Goal: Transaction & Acquisition: Obtain resource

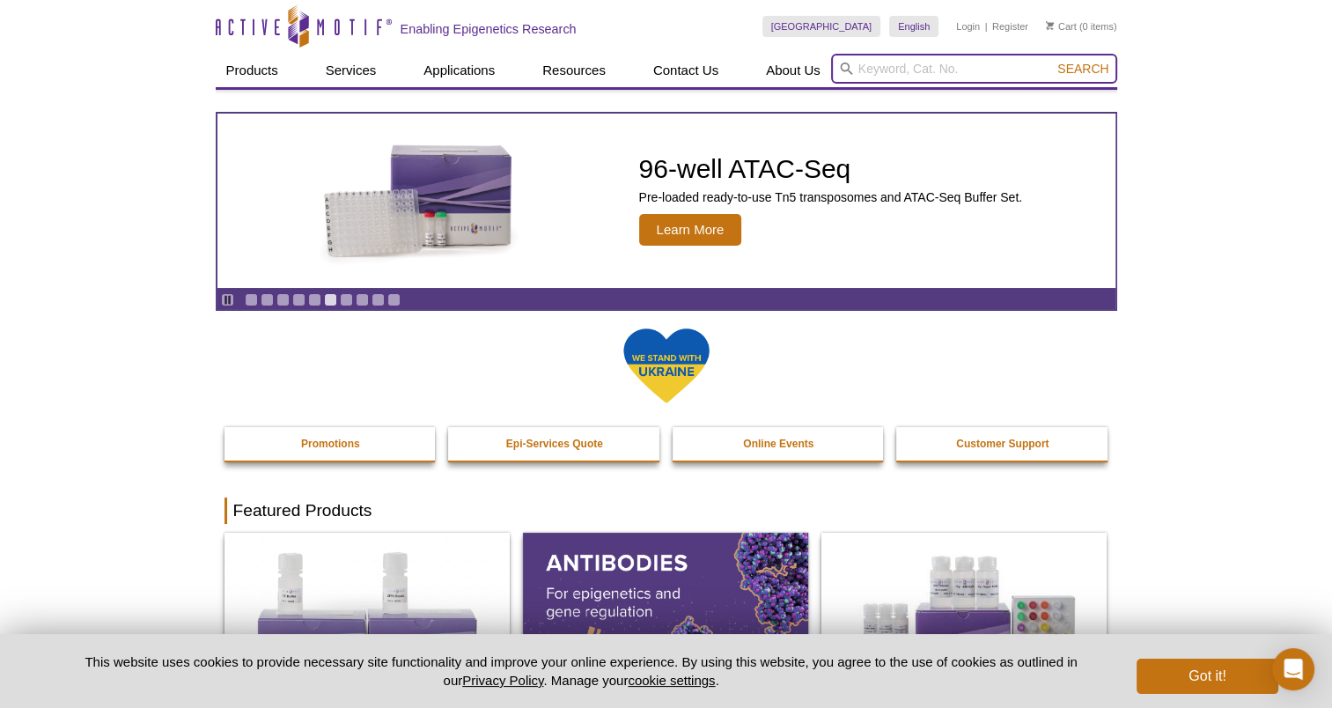
click at [877, 69] on input "search" at bounding box center [974, 69] width 286 height 30
paste input "61686"
type input "61686"
click at [1052, 61] on button "Search" at bounding box center [1083, 69] width 62 height 16
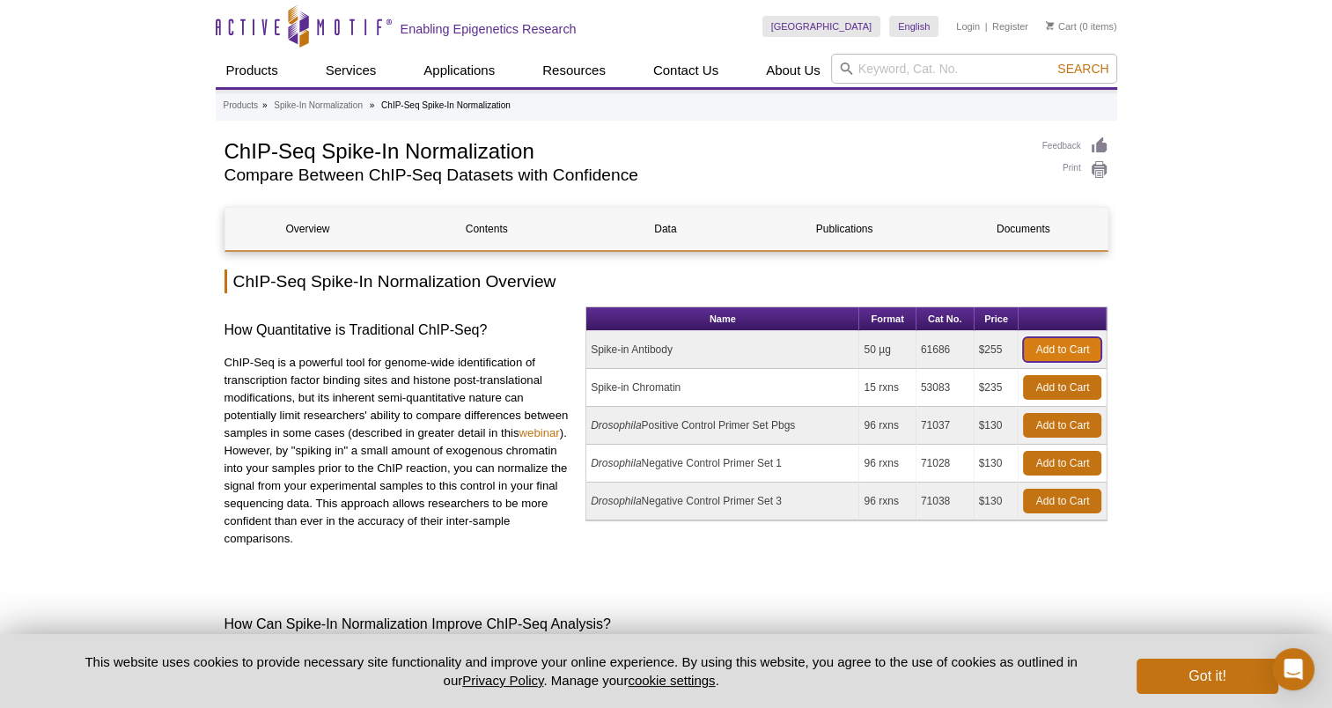
click at [1067, 343] on link "Add to Cart" at bounding box center [1062, 349] width 78 height 25
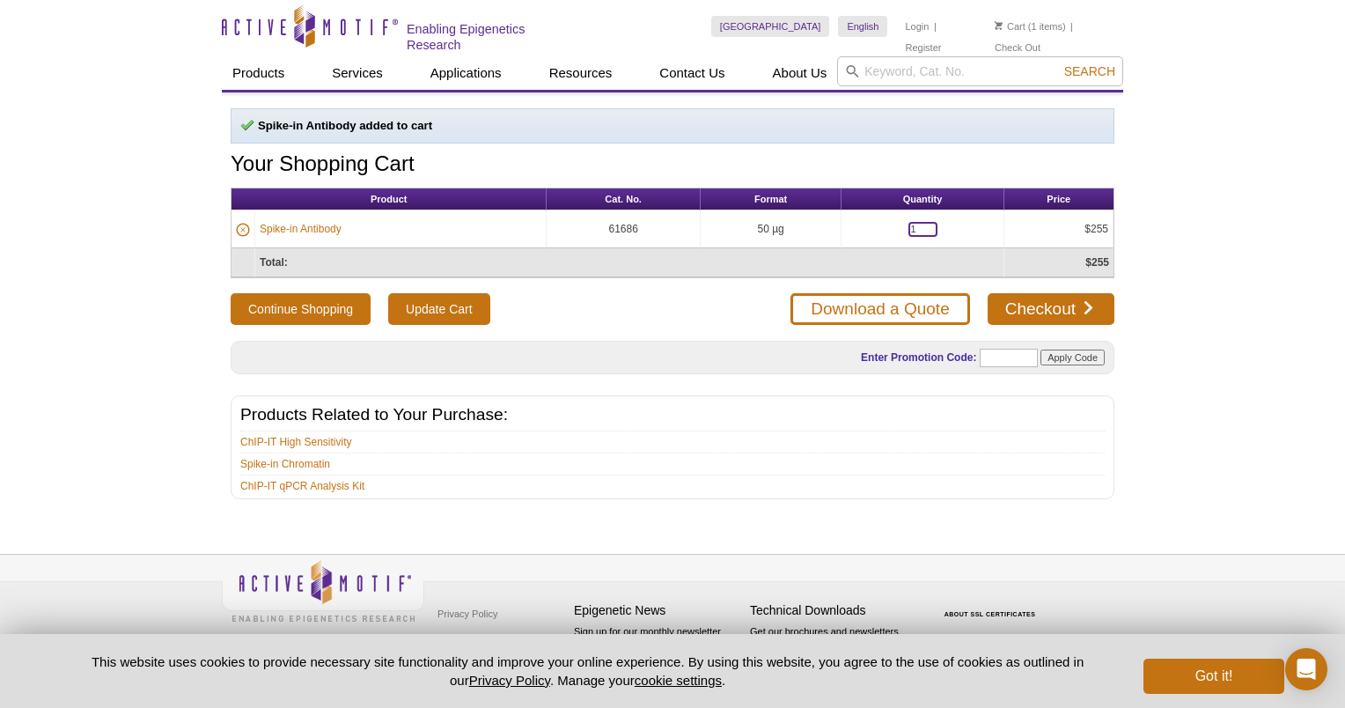
click at [909, 224] on input "1" at bounding box center [923, 229] width 29 height 15
type input "2"
click at [715, 302] on div "Continue Shopping Update Cart Download a Quote Checkout" at bounding box center [673, 309] width 884 height 32
click at [680, 262] on td "Total:" at bounding box center [629, 262] width 749 height 29
click at [450, 296] on input "Update Cart" at bounding box center [438, 309] width 101 height 32
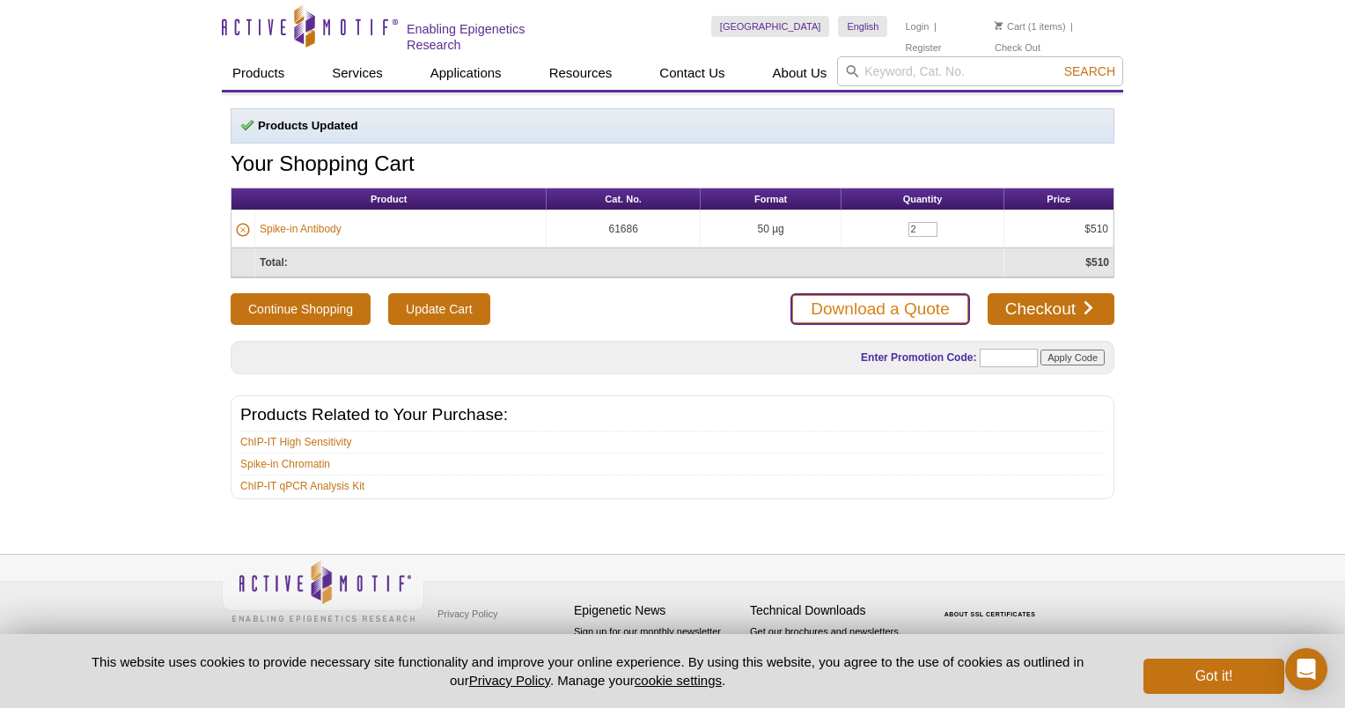
click at [898, 303] on link "Download a Quote" at bounding box center [880, 309] width 179 height 32
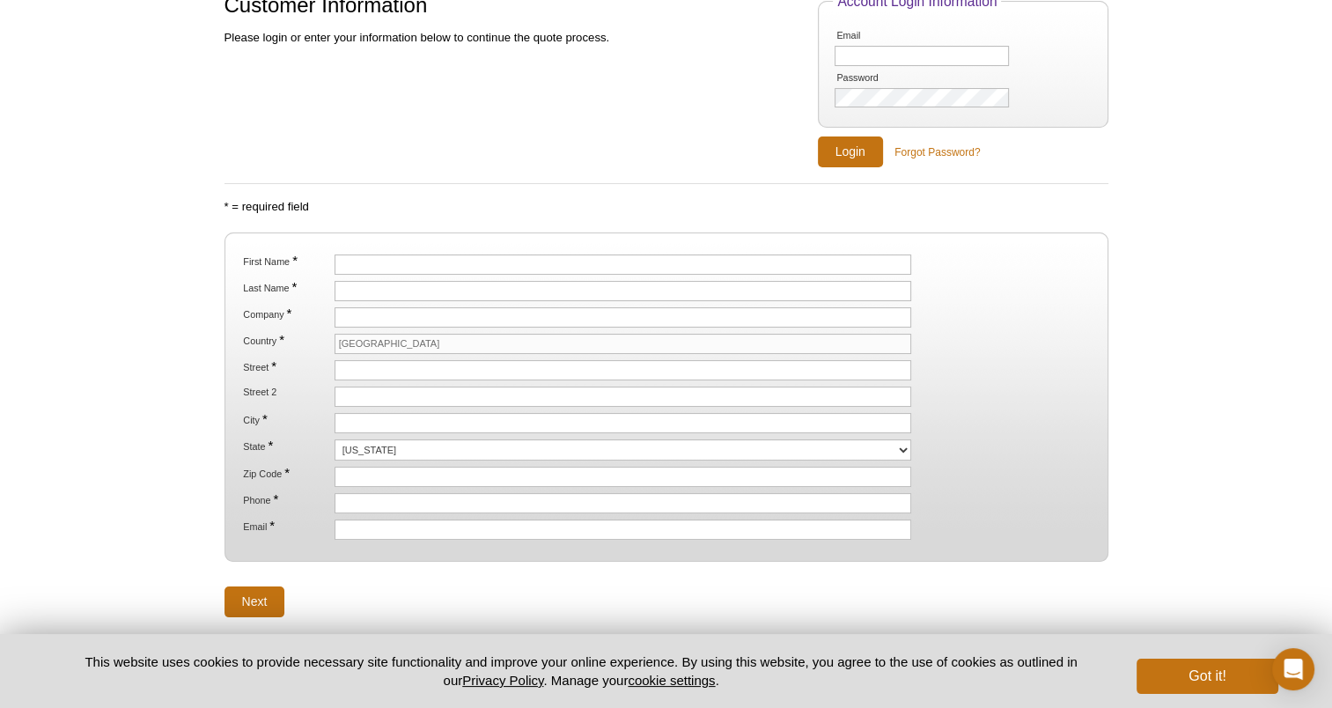
scroll to position [194, 0]
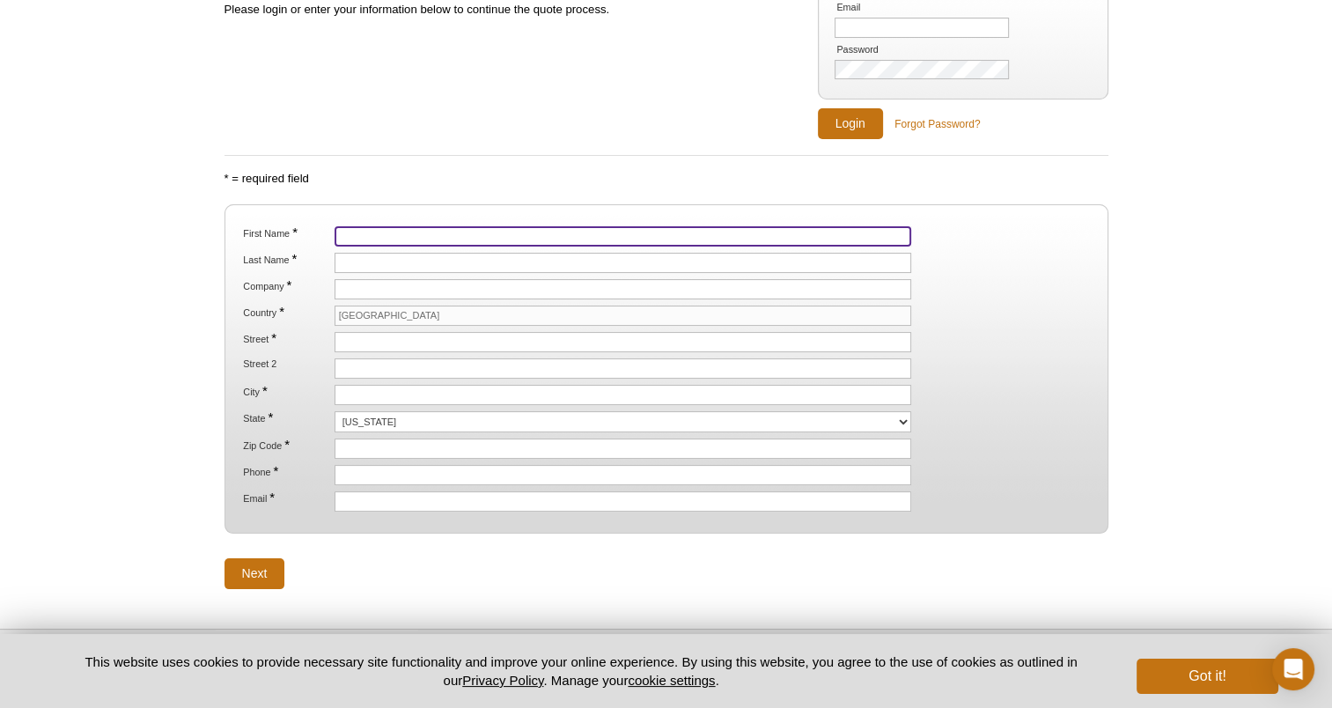
click at [381, 228] on input "First Name *" at bounding box center [624, 236] width 578 height 20
type input "Kae"
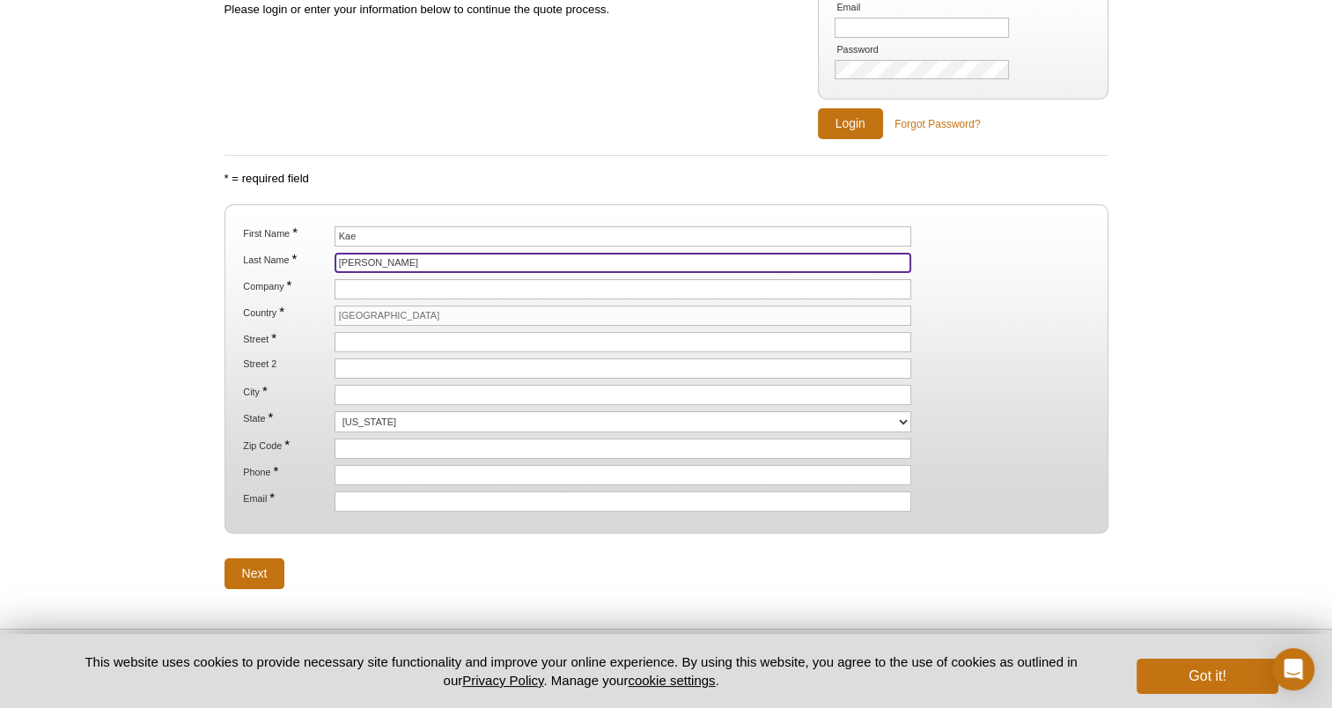
type input "[PERSON_NAME]"
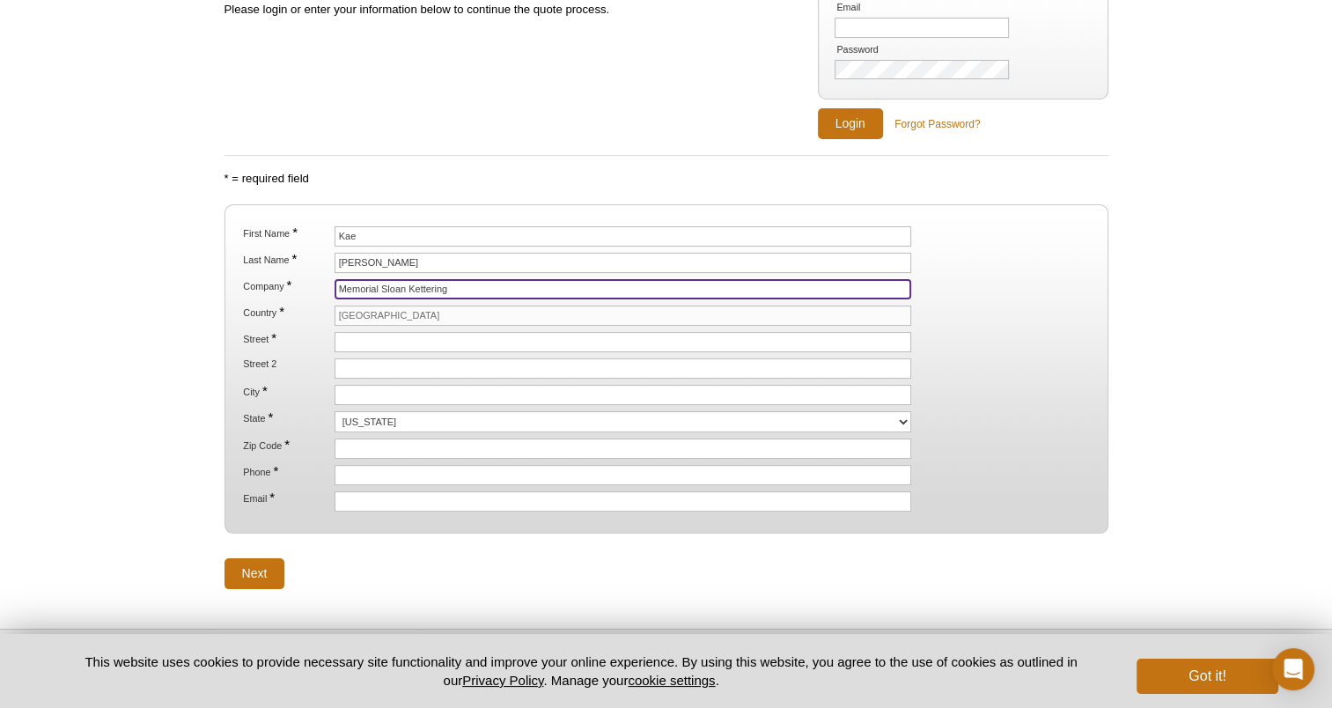
type input "Memorial Sloan Kettering"
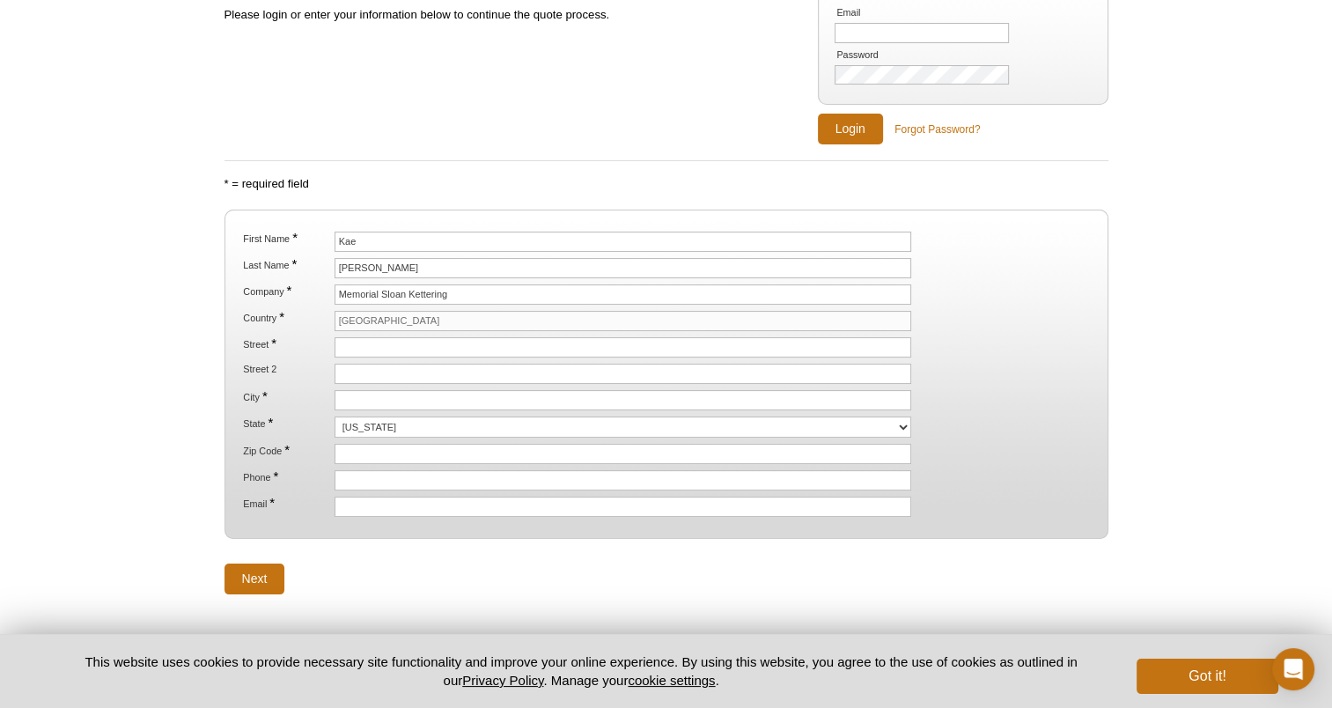
scroll to position [190, 0]
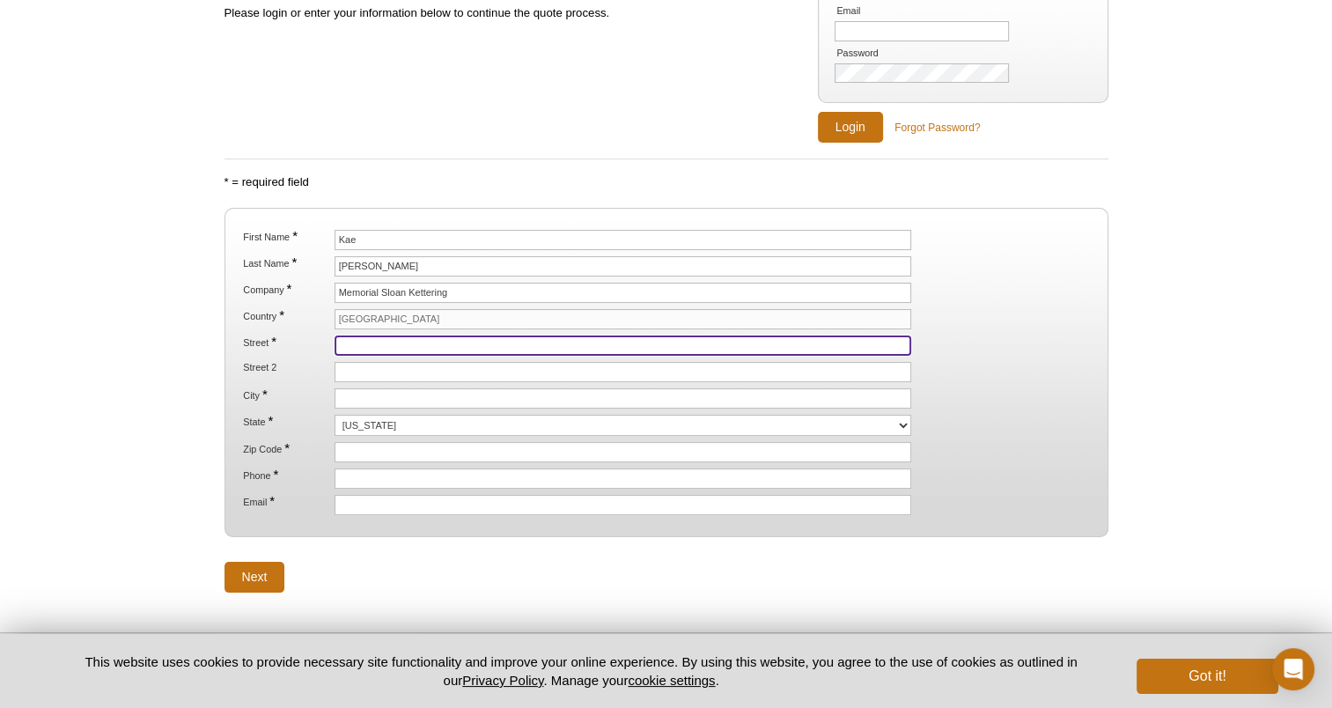
click at [356, 335] on input "Street *" at bounding box center [624, 345] width 578 height 20
paste input "[STREET_ADDRESS]"
type input "[STREET_ADDRESS]"
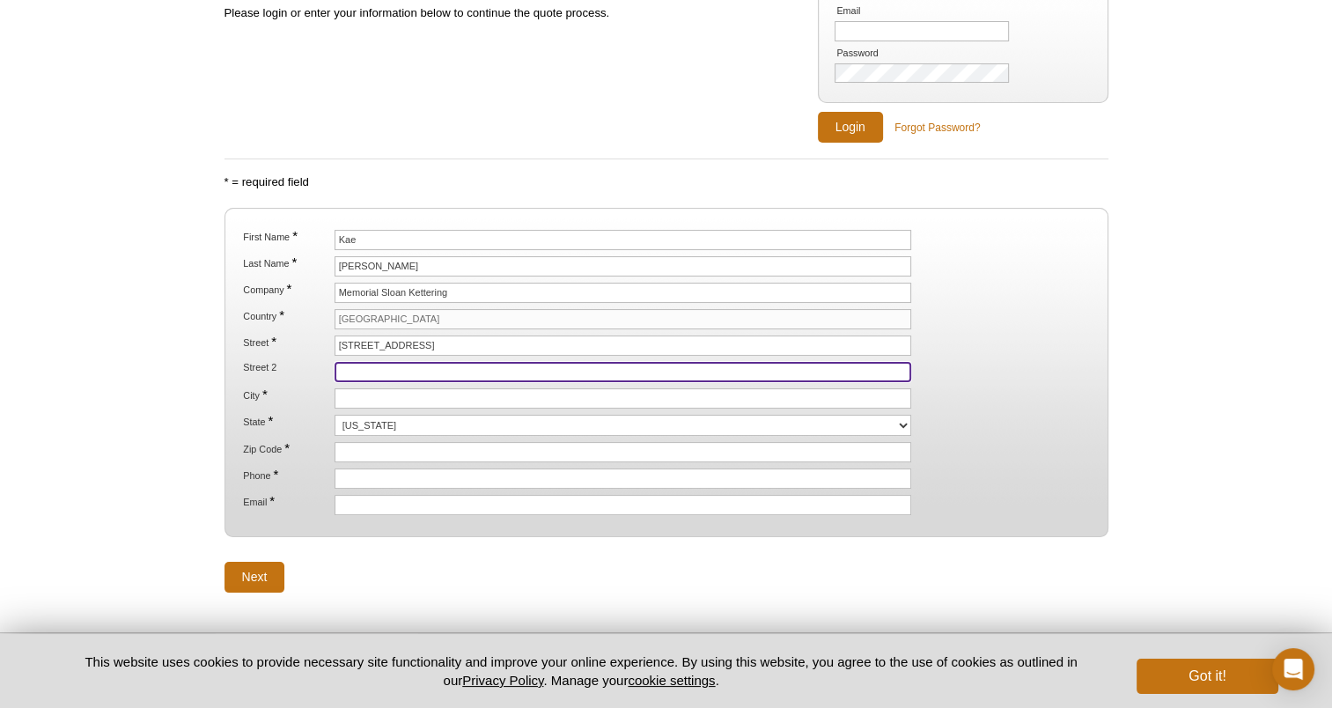
click at [345, 363] on input "Street 2" at bounding box center [624, 372] width 578 height 20
paste input "408-5"
type input "408-5"
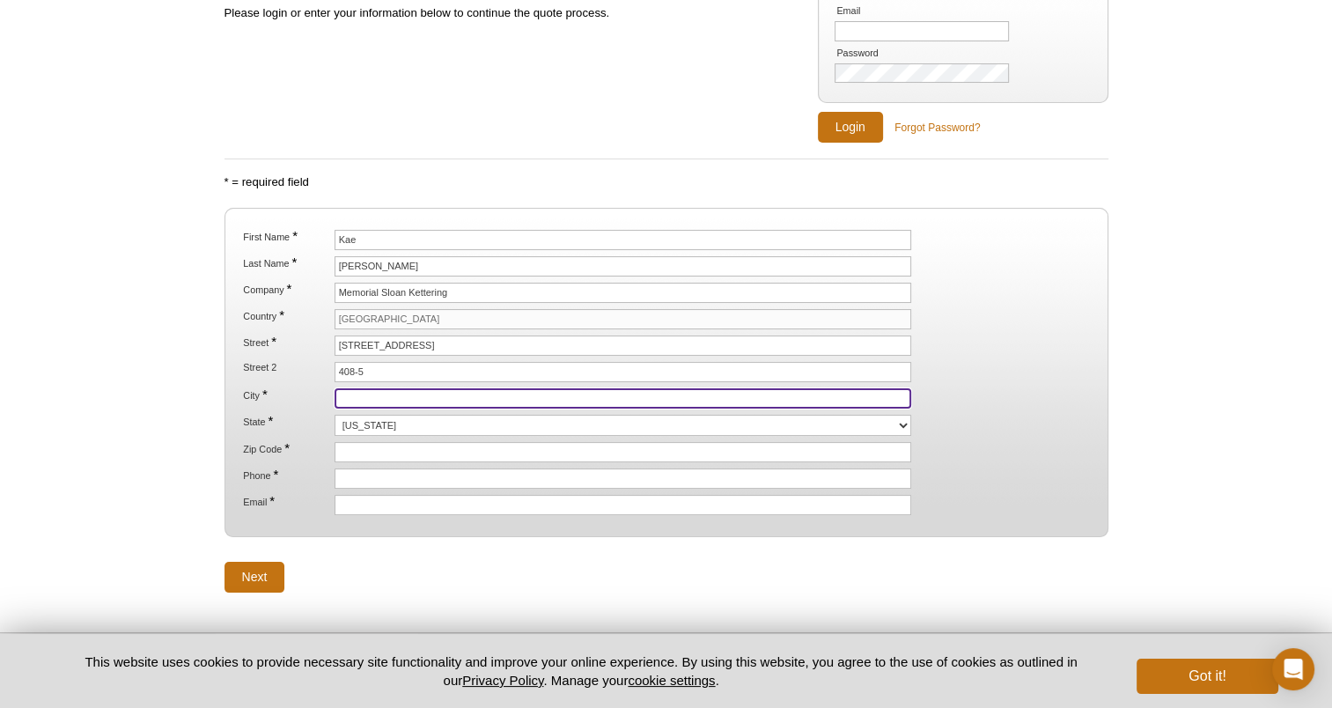
click at [379, 392] on input "City *" at bounding box center [624, 398] width 578 height 20
type input "[US_STATE]"
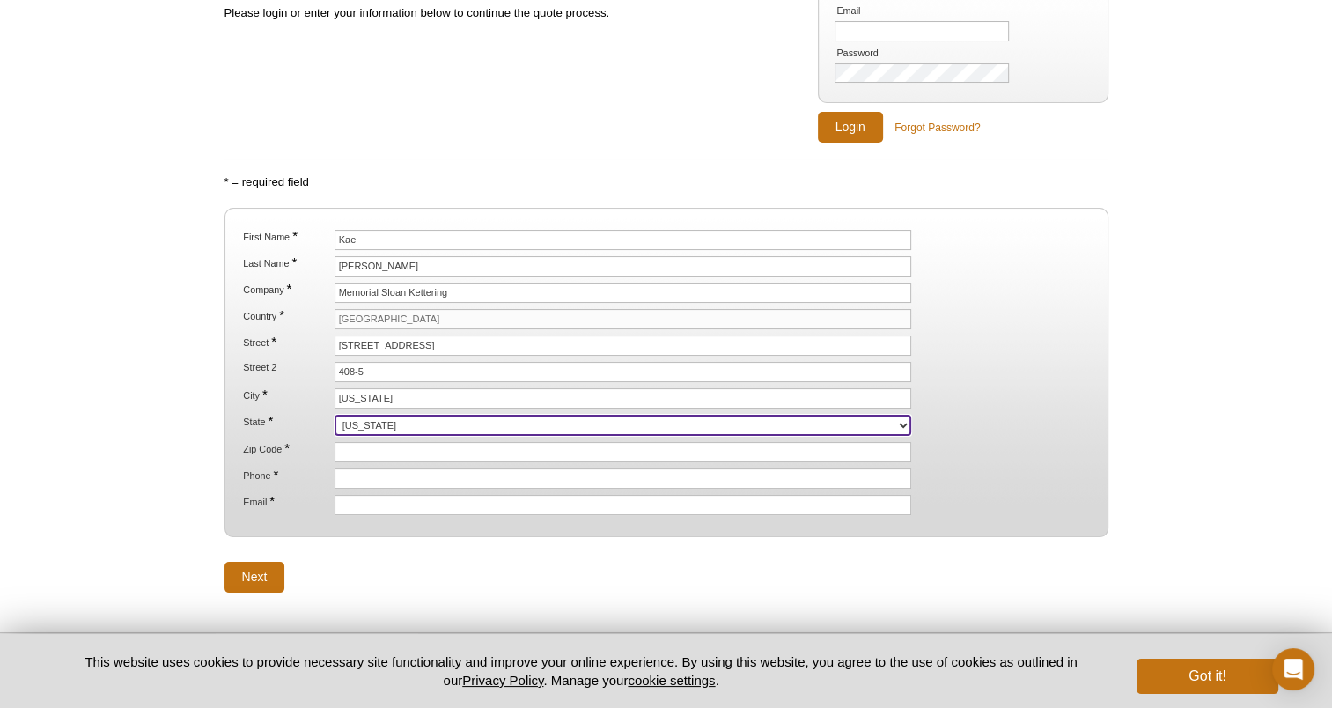
click at [346, 419] on select "[US_STATE] [US_STATE] [US_STATE] [US_STATE] [US_STATE] [US_STATE] [US_STATE] [U…" at bounding box center [624, 425] width 578 height 21
select select "NY"
click at [335, 415] on select "[US_STATE] [US_STATE] [US_STATE] [US_STATE] [US_STATE] [US_STATE] [US_STATE] [U…" at bounding box center [624, 425] width 578 height 21
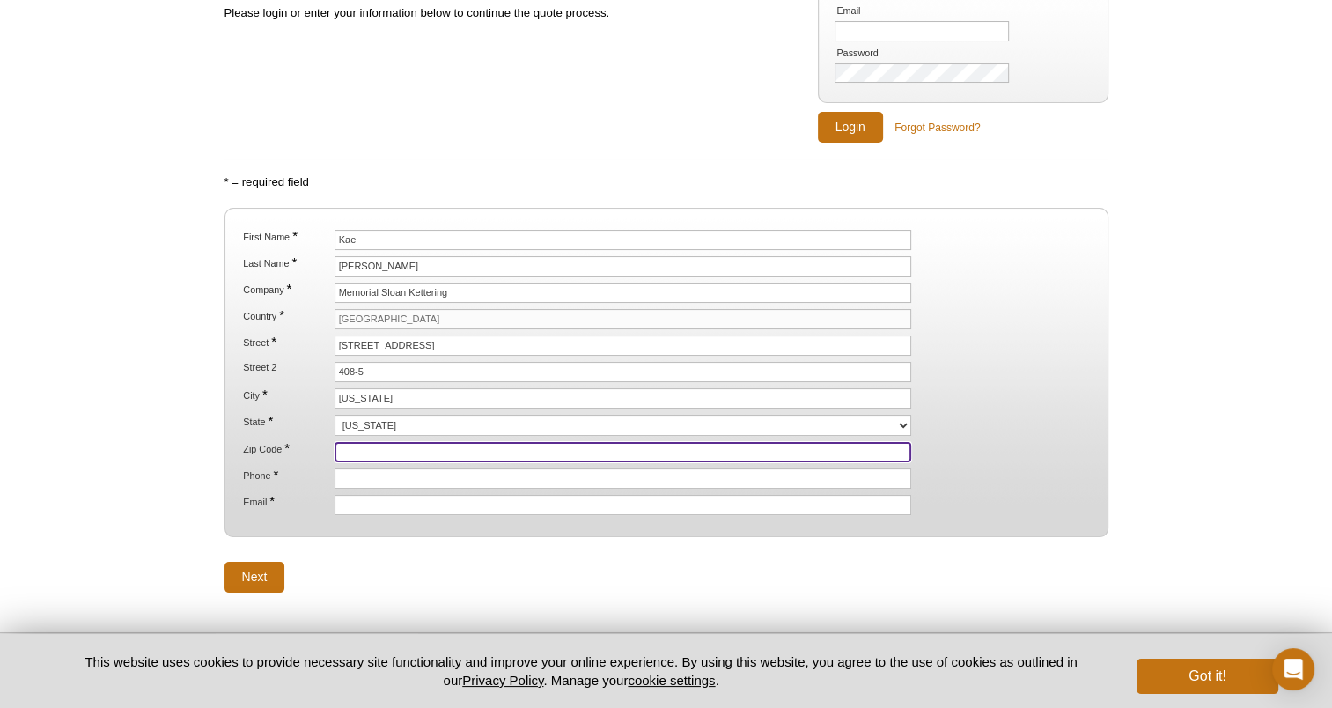
click at [337, 446] on input "Zip Code *" at bounding box center [624, 452] width 578 height 20
type input "10021"
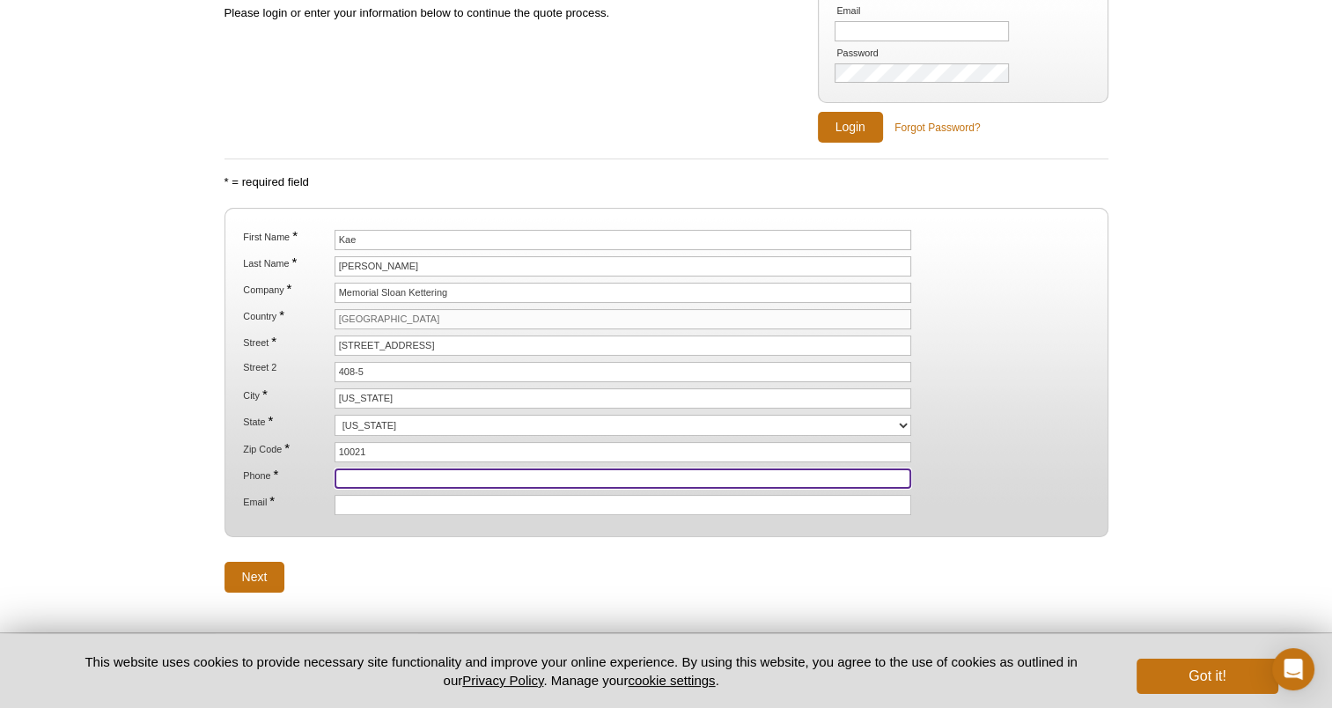
click at [357, 469] on input "Phone *" at bounding box center [624, 478] width 578 height 20
type input "[PHONE_NUMBER]"
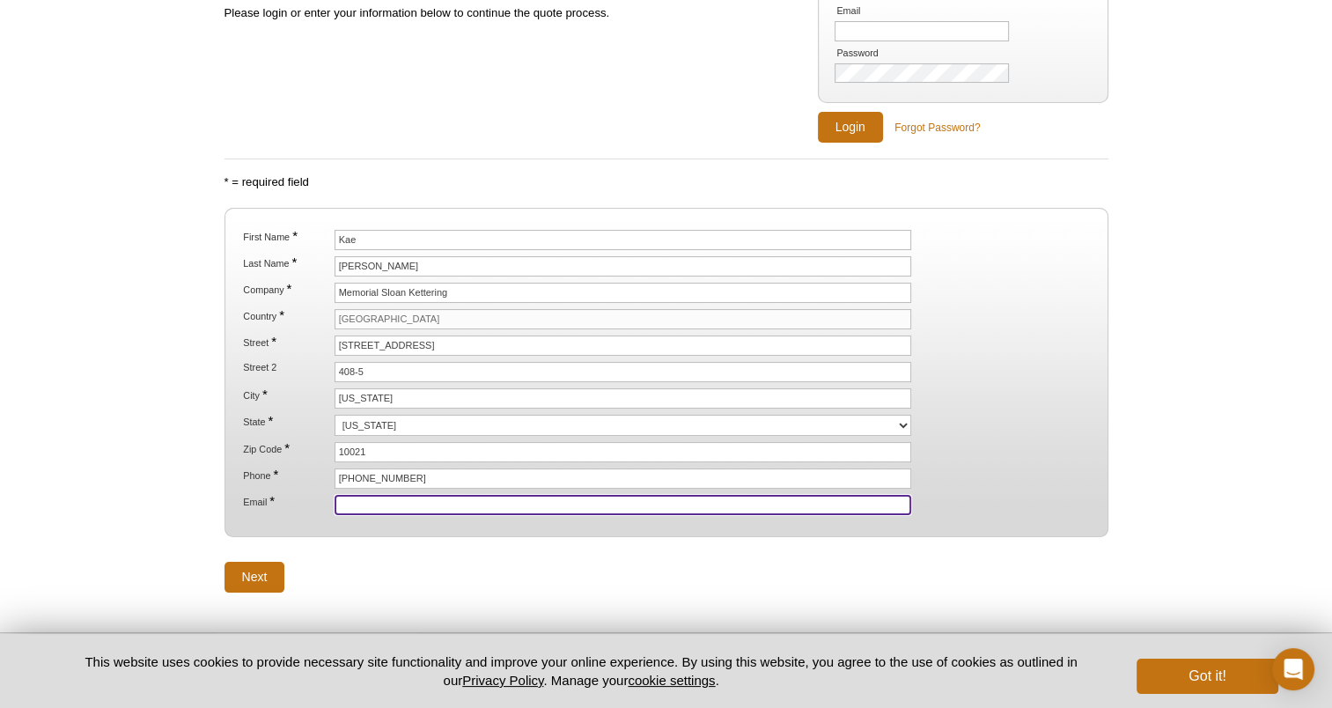
click at [417, 495] on input "Email *" at bounding box center [624, 505] width 578 height 20
type input "[EMAIL_ADDRESS][DOMAIN_NAME]"
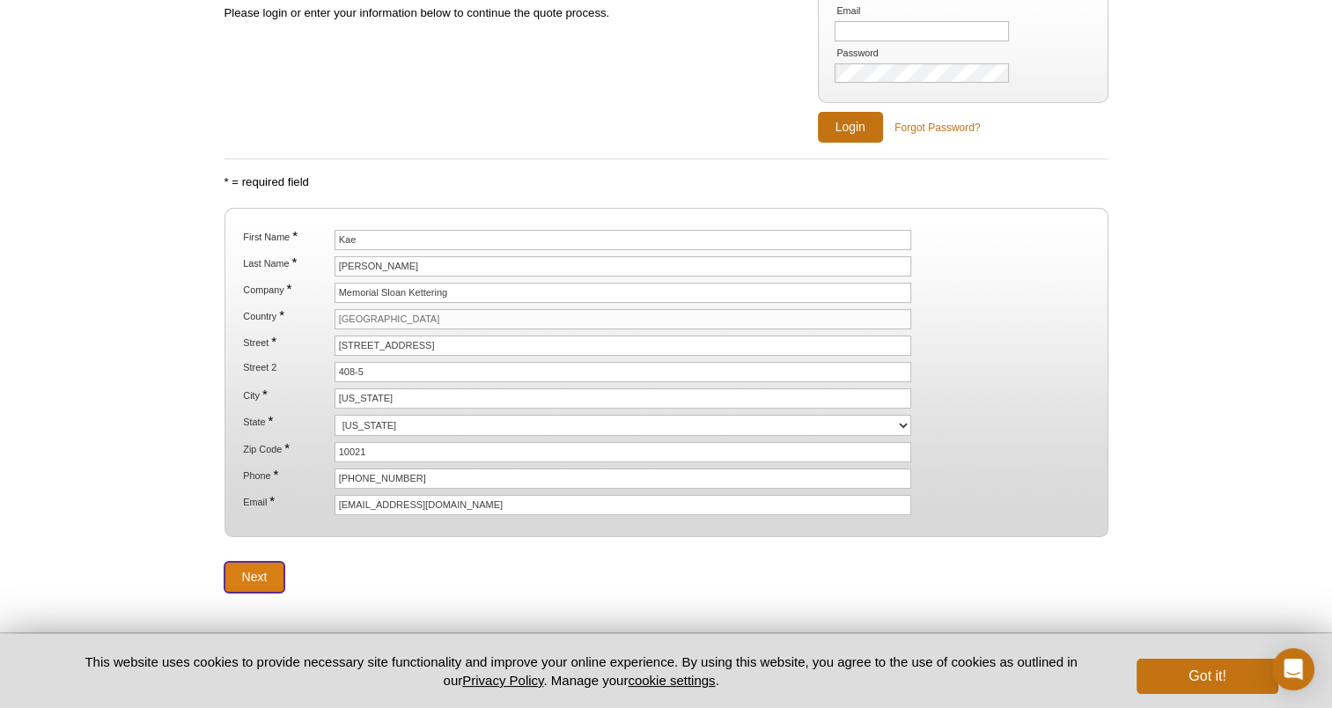
click at [256, 574] on input "Next" at bounding box center [255, 577] width 61 height 31
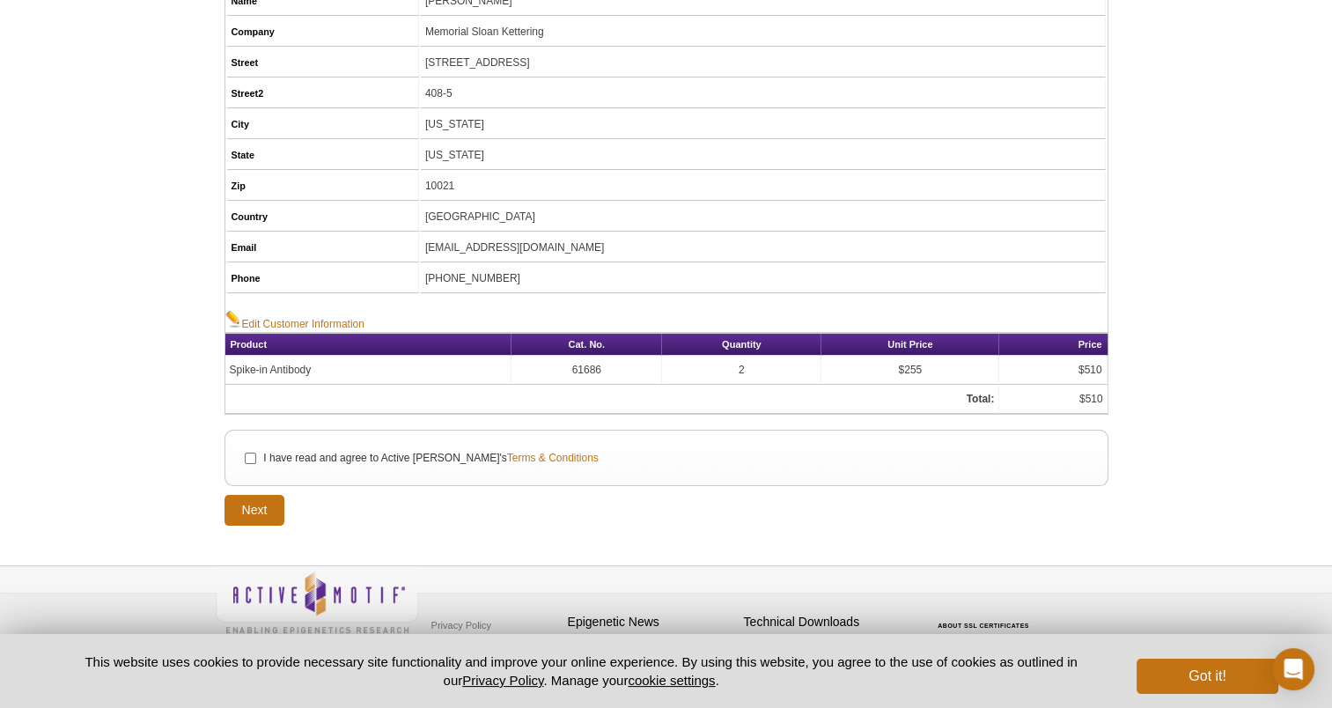
scroll to position [237, 0]
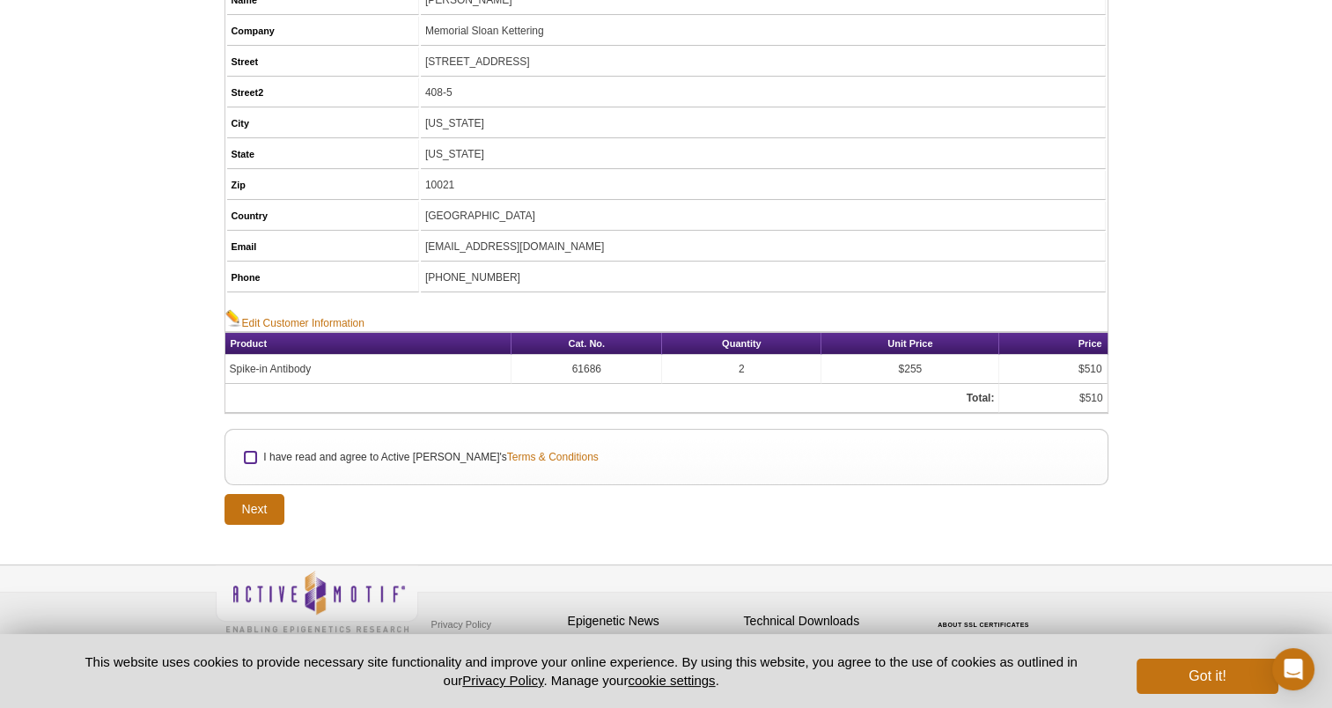
click at [248, 452] on input "I have read and agree to Active Motif's Terms & Conditions" at bounding box center [250, 457] width 11 height 11
checkbox input "true"
click at [261, 508] on input "Next" at bounding box center [255, 509] width 61 height 31
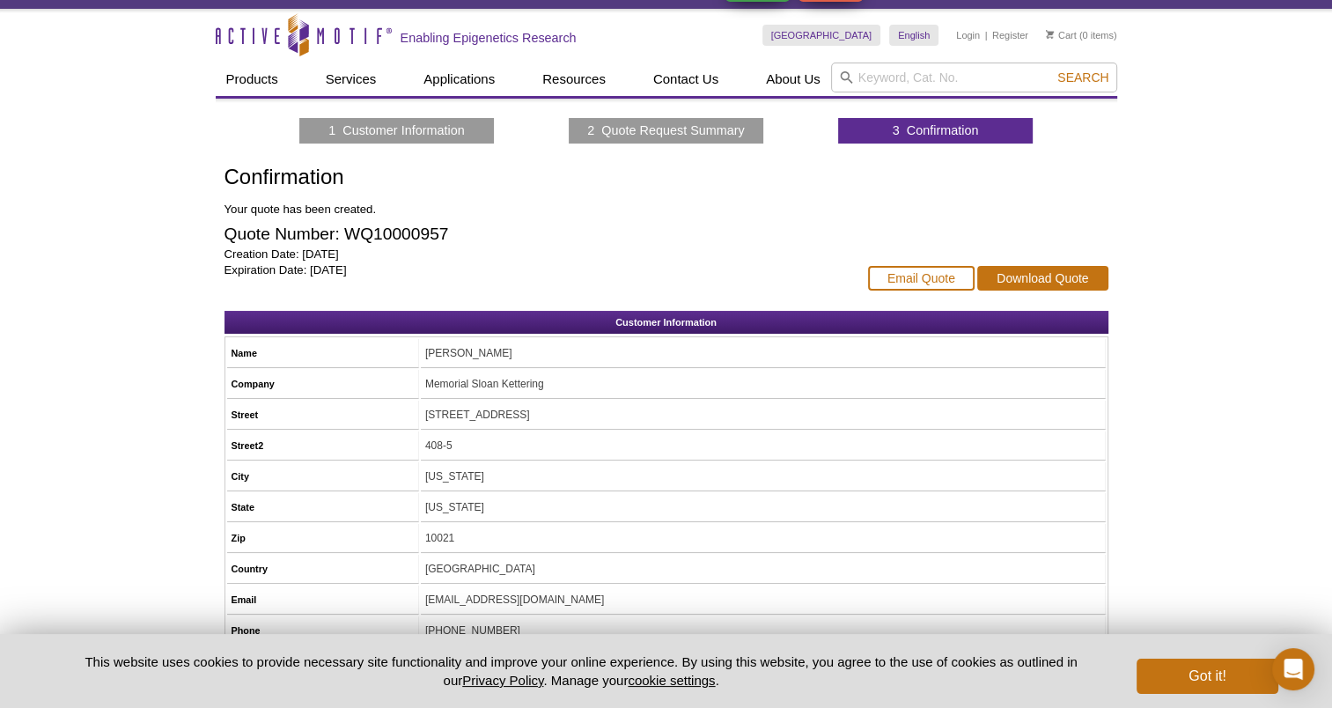
scroll to position [33, 0]
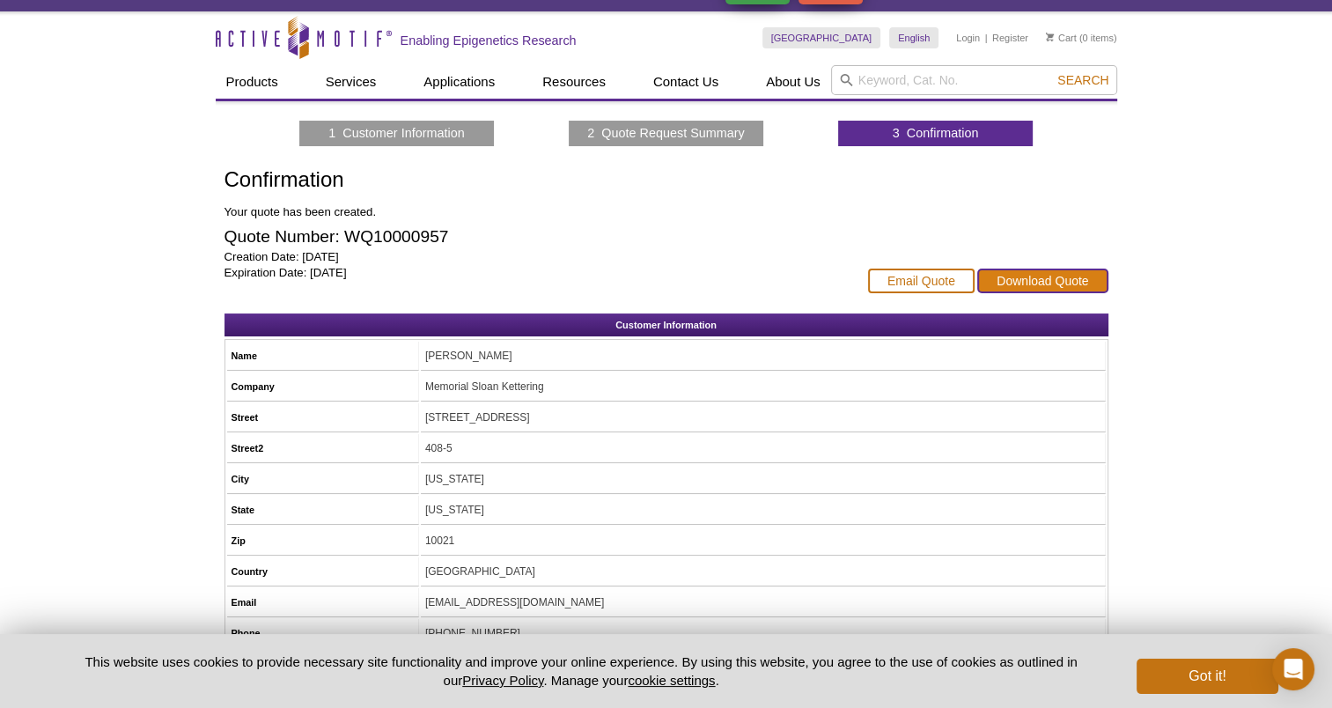
click at [1001, 275] on link "Download Quote" at bounding box center [1042, 281] width 130 height 25
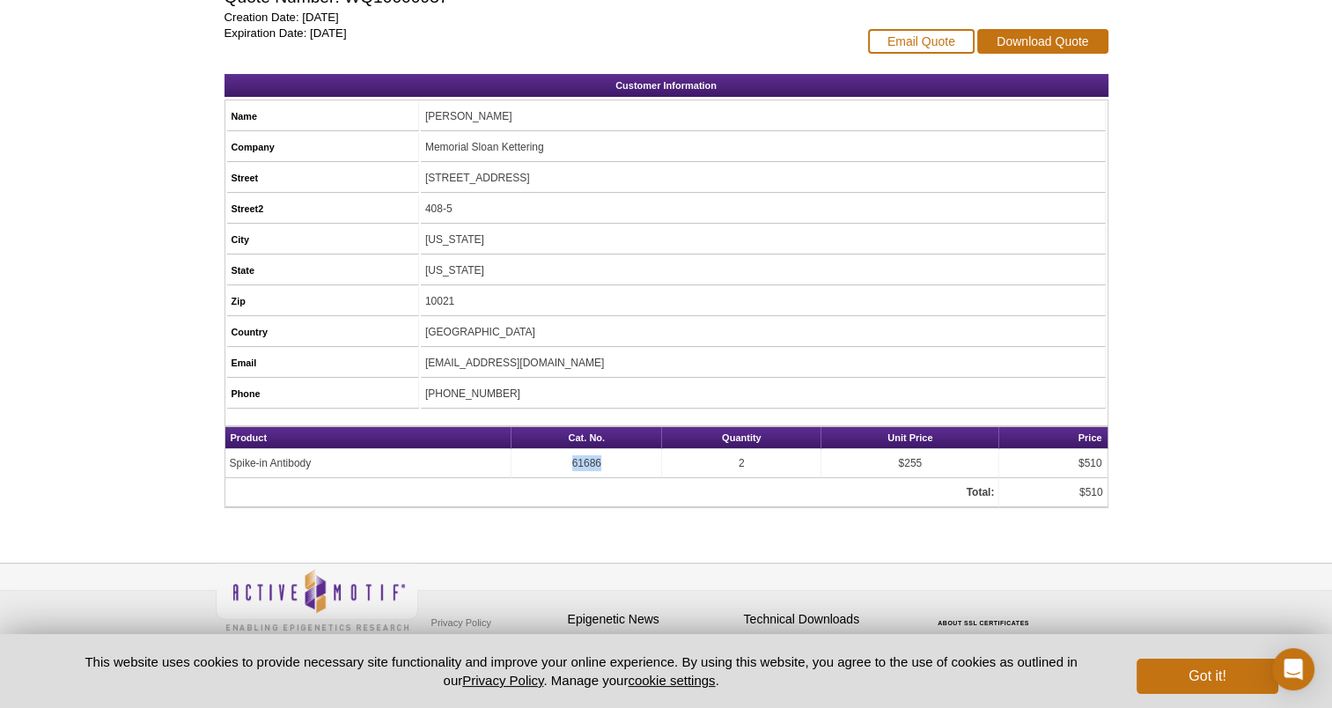
drag, startPoint x: 603, startPoint y: 454, endPoint x: 556, endPoint y: 461, distance: 47.2
click at [556, 461] on td "61686" at bounding box center [587, 463] width 151 height 29
copy td "61686"
drag, startPoint x: 317, startPoint y: 449, endPoint x: 225, endPoint y: 444, distance: 91.7
click at [225, 449] on td "Spike-in Antibody" at bounding box center [368, 463] width 287 height 29
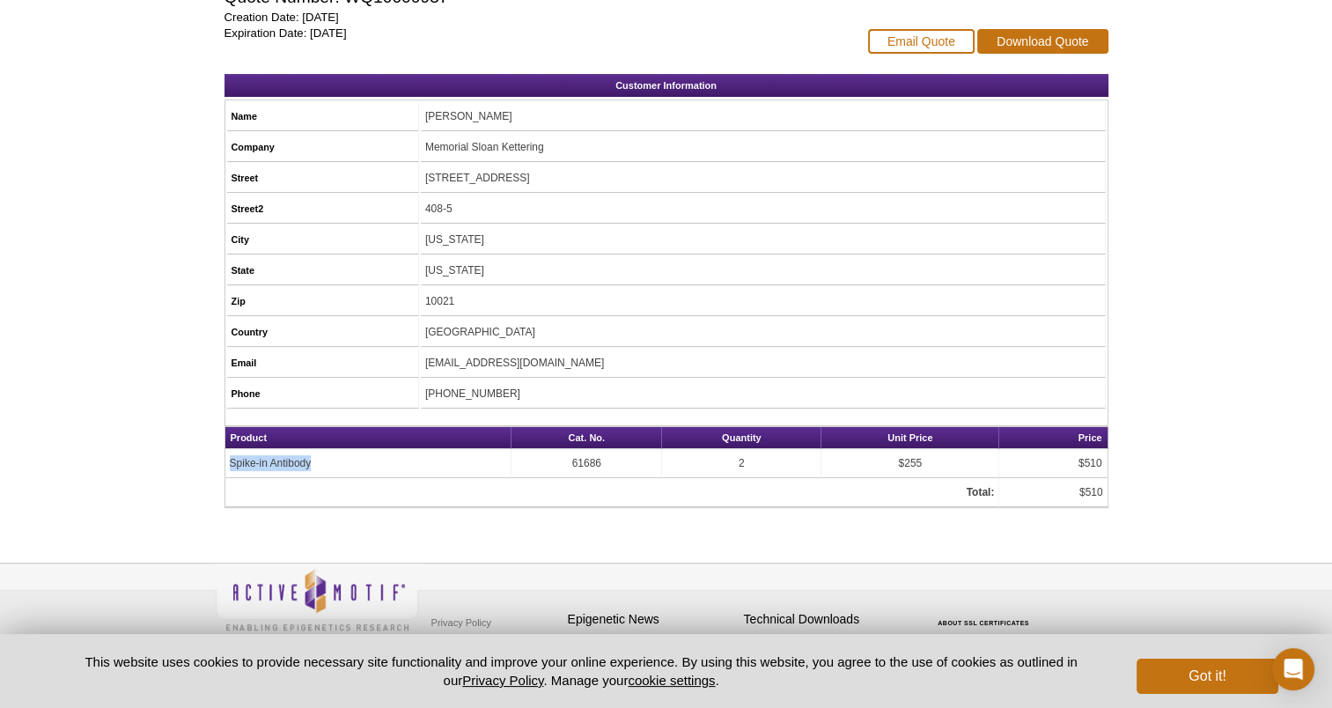
copy td "Spike-in Antibody"
click at [327, 466] on td "Spike-in Antibody" at bounding box center [368, 463] width 287 height 29
drag, startPoint x: 604, startPoint y: 449, endPoint x: 571, endPoint y: 451, distance: 33.5
click at [571, 451] on td "61686" at bounding box center [587, 463] width 151 height 29
copy td "61686"
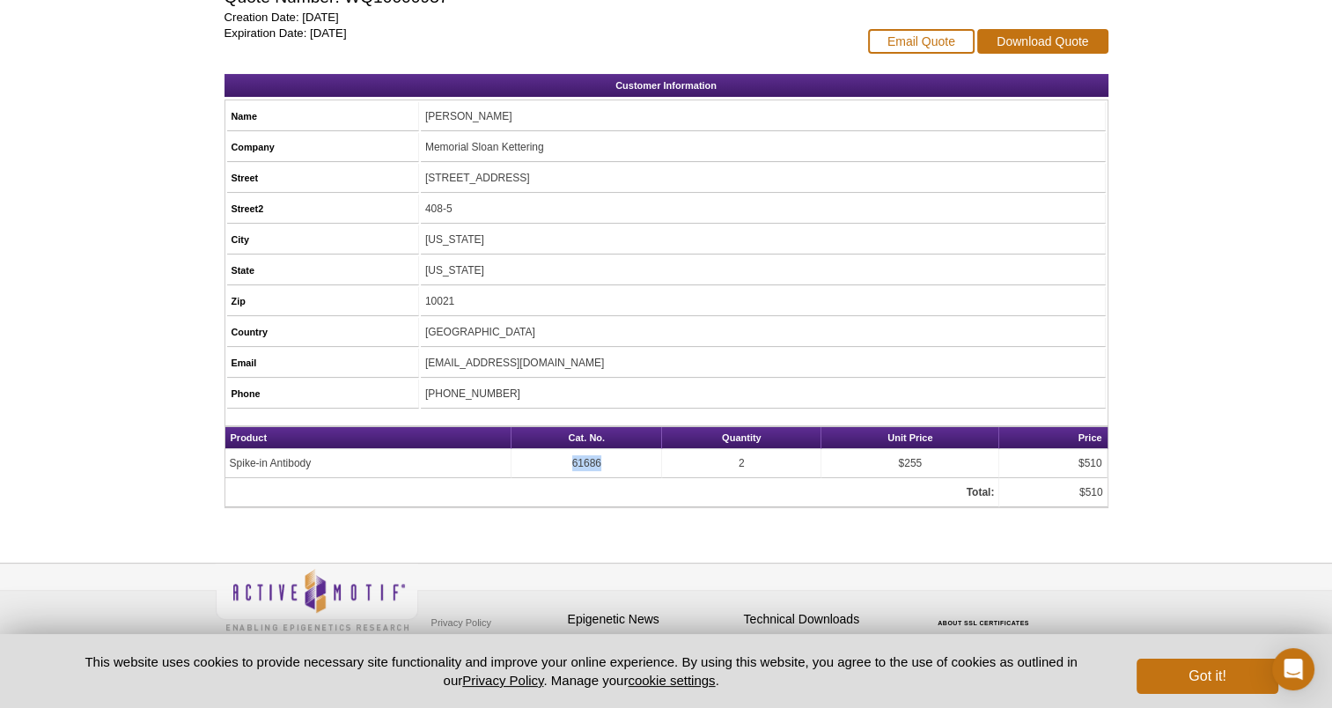
scroll to position [0, 0]
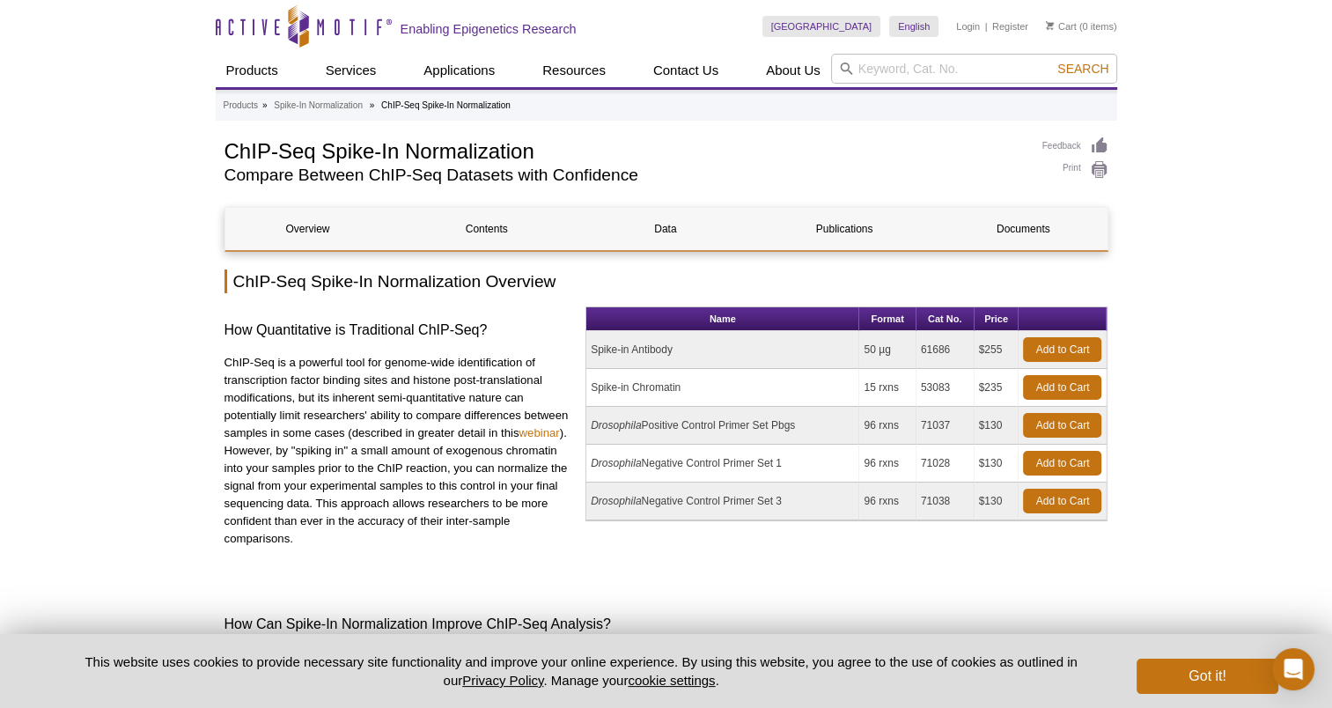
click at [335, 507] on p "ChIP-Seq is a powerful tool for genome-wide identification of transcription fac…" at bounding box center [399, 451] width 349 height 194
click at [1044, 386] on link "Add to Cart" at bounding box center [1062, 387] width 78 height 25
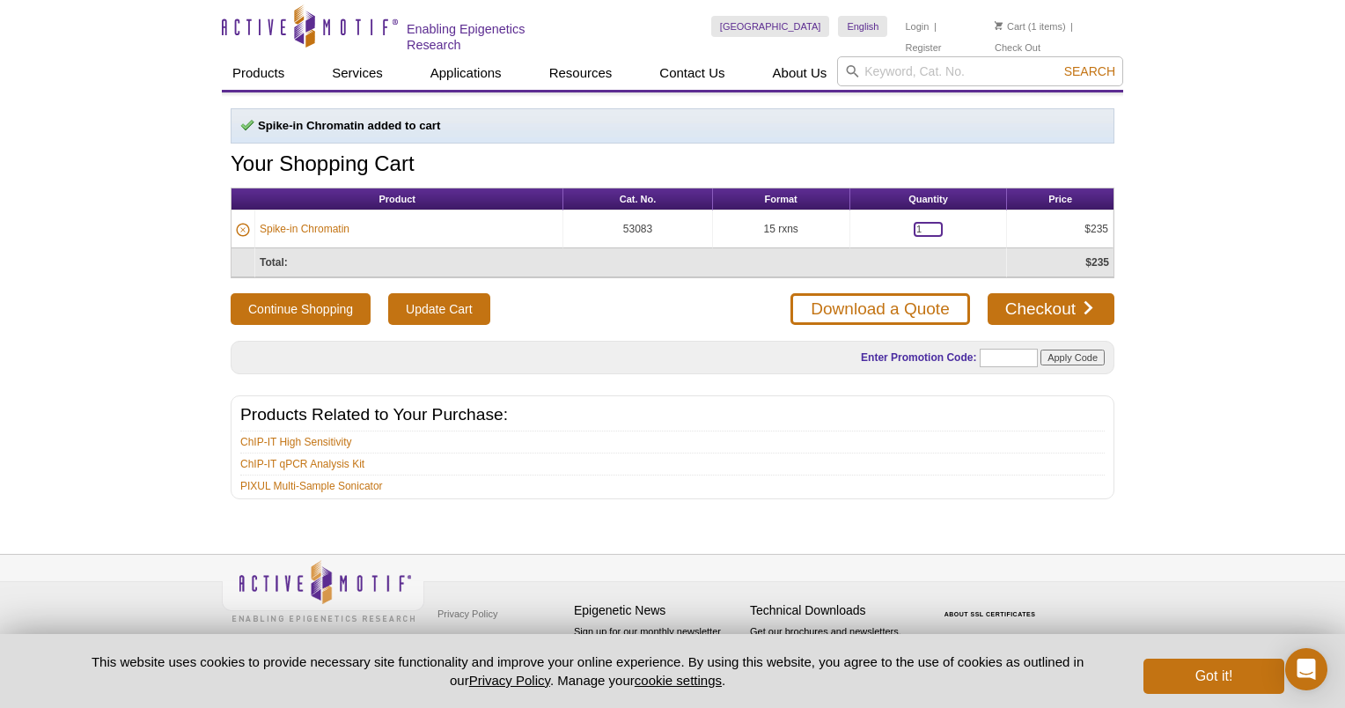
click at [926, 223] on input "1" at bounding box center [928, 229] width 29 height 15
type input "4"
click at [431, 298] on input "Update Cart" at bounding box center [438, 309] width 101 height 32
click at [870, 306] on link "Download a Quote" at bounding box center [880, 309] width 179 height 32
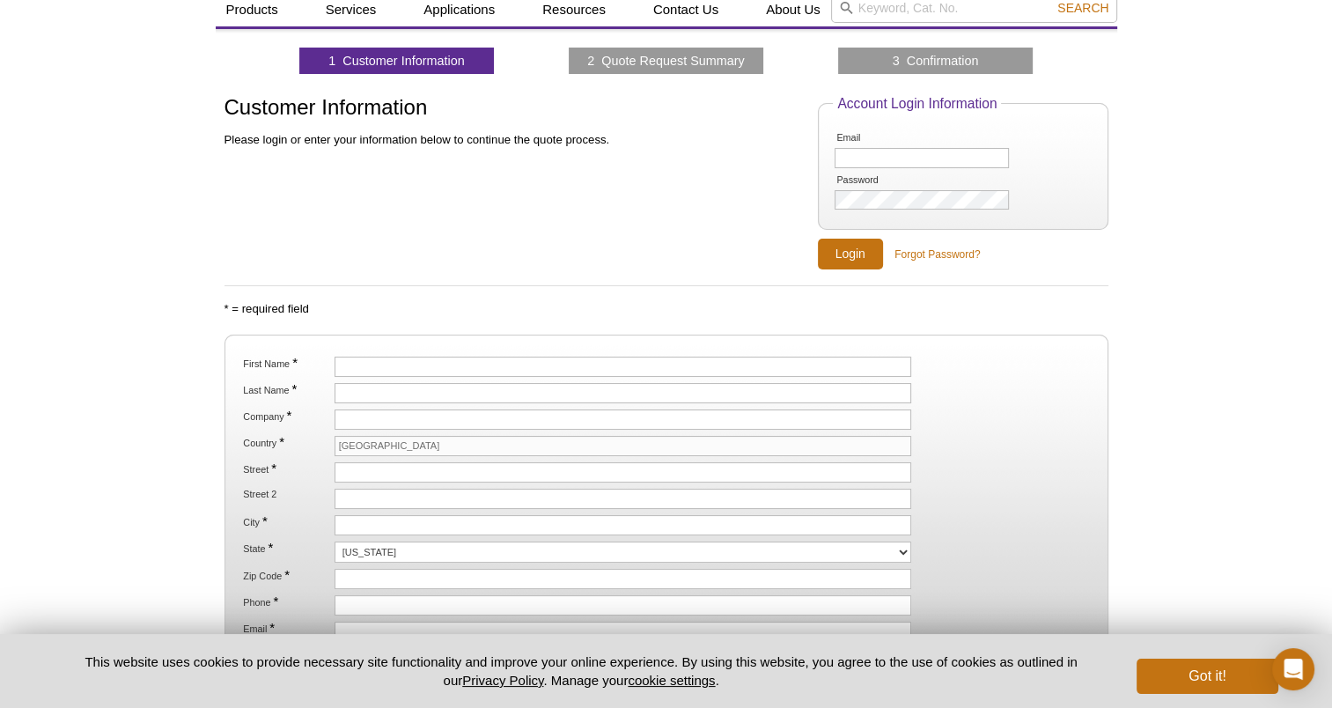
scroll to position [81, 0]
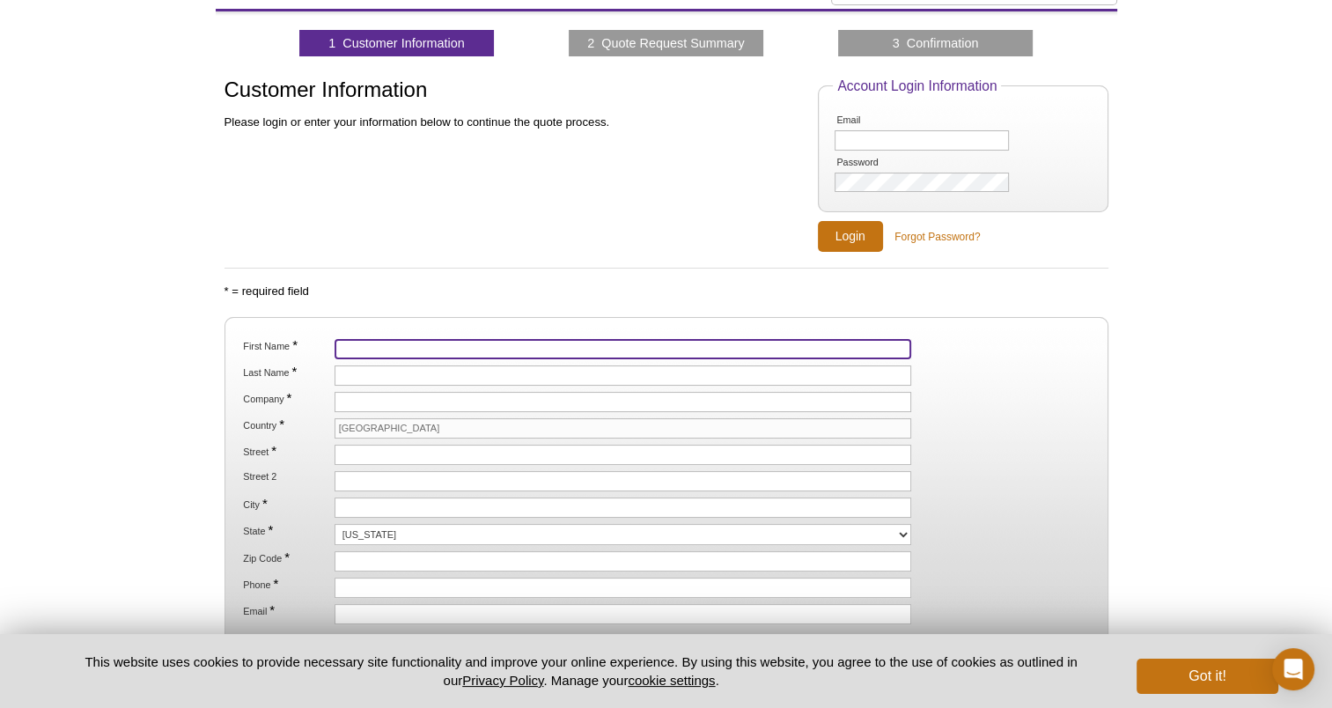
click at [419, 342] on input "First Name *" at bounding box center [624, 349] width 578 height 20
type input "Kae"
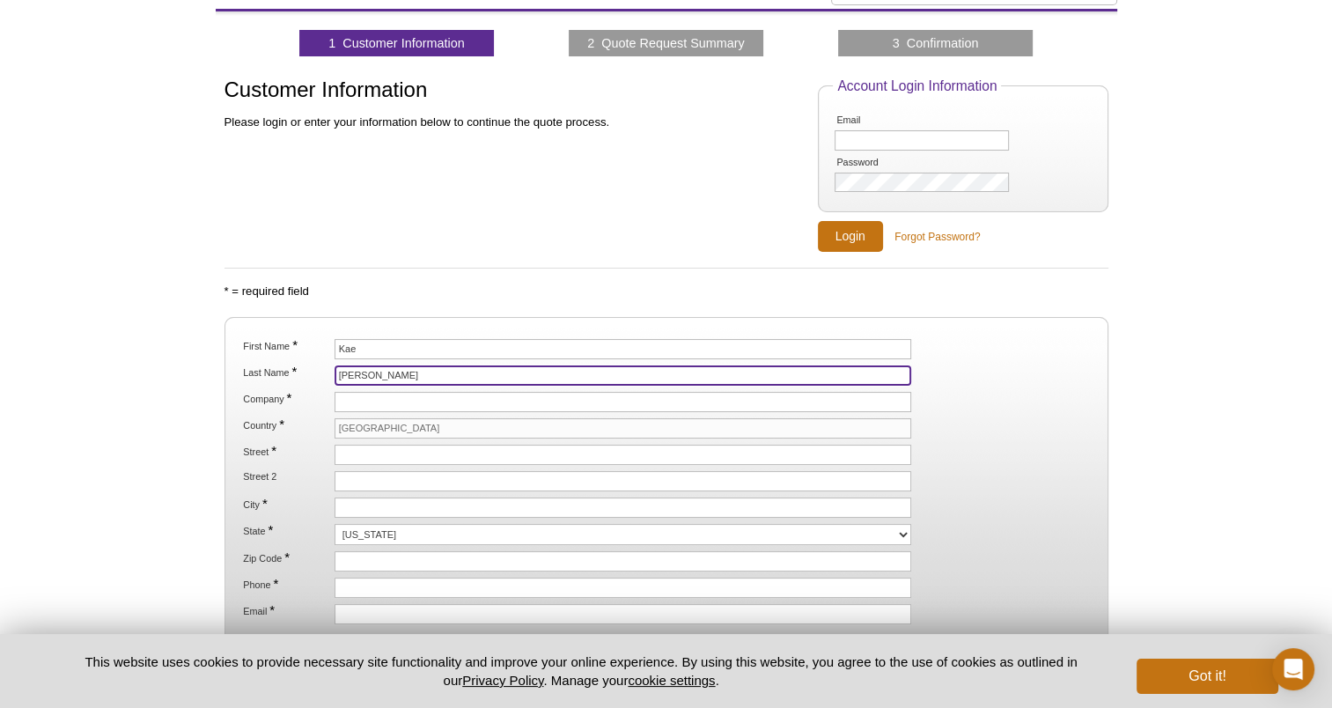
type input "Kristoff"
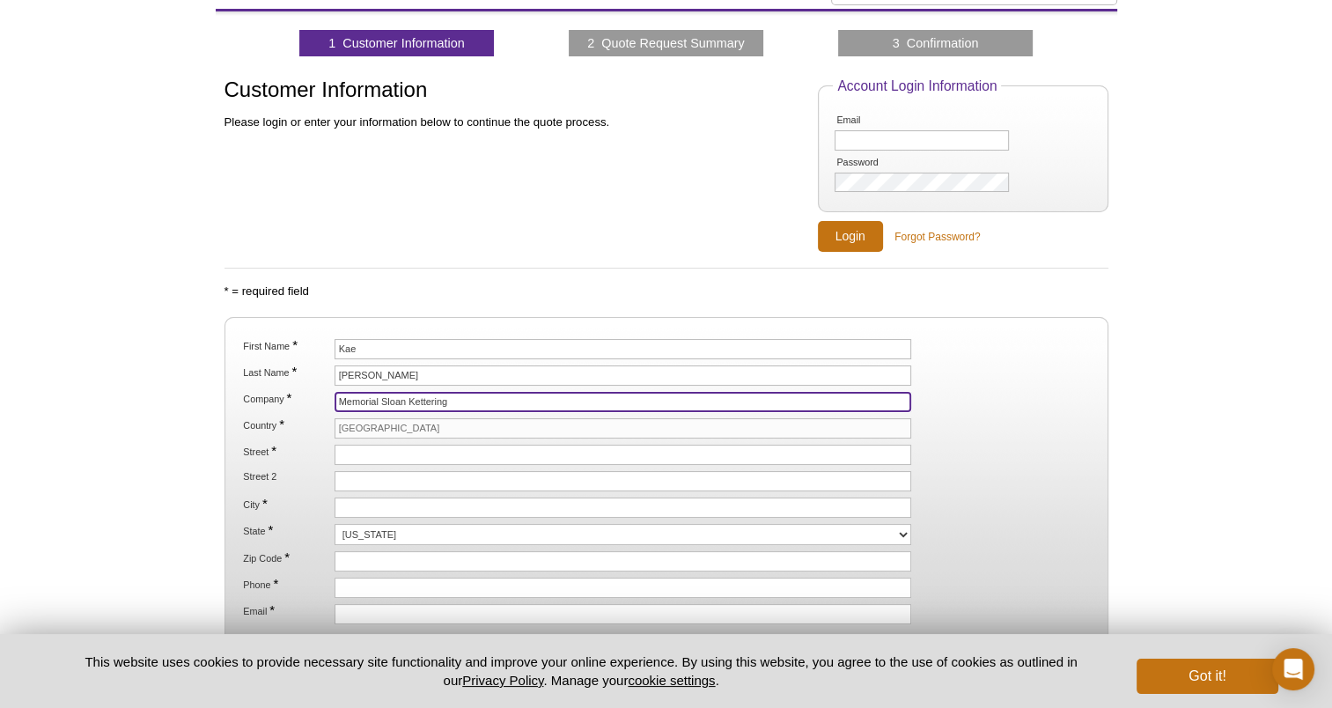
type input "Memorial Sloan Kettering"
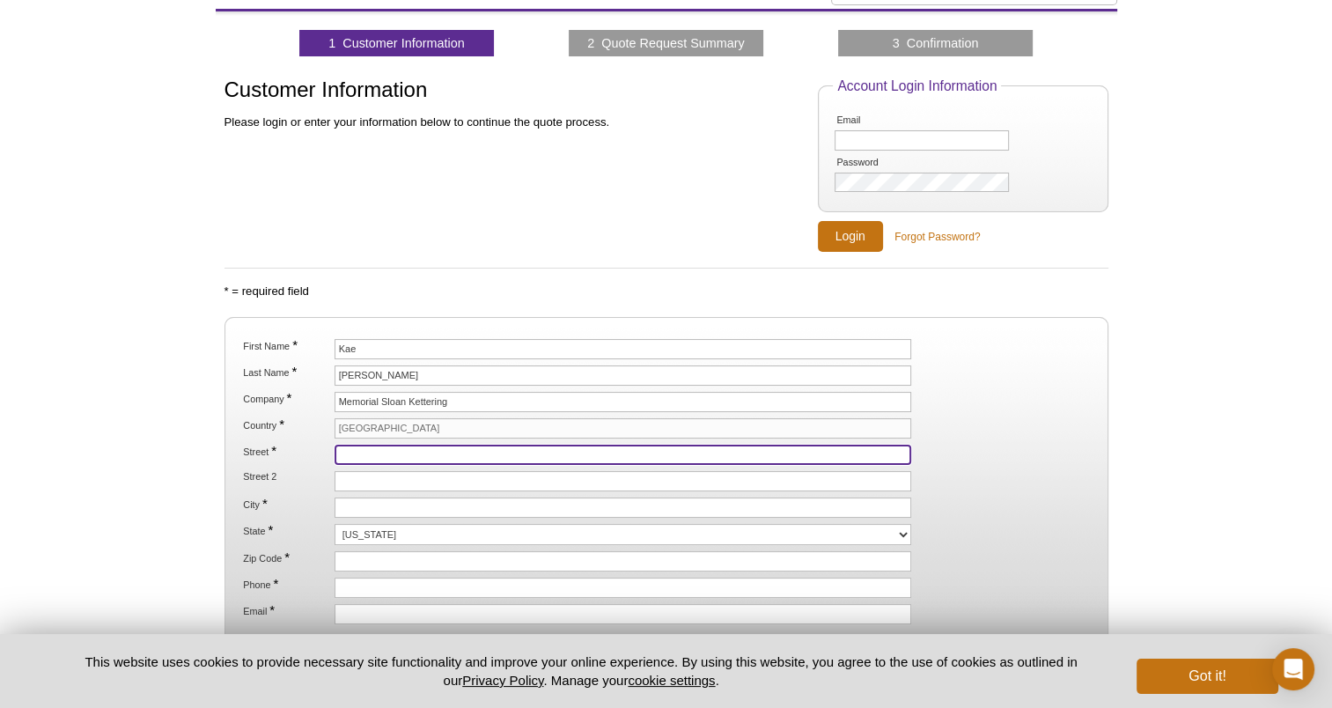
click at [348, 452] on input "Street *" at bounding box center [624, 455] width 578 height 20
paste input "[STREET_ADDRESS]"
type input "[STREET_ADDRESS]"
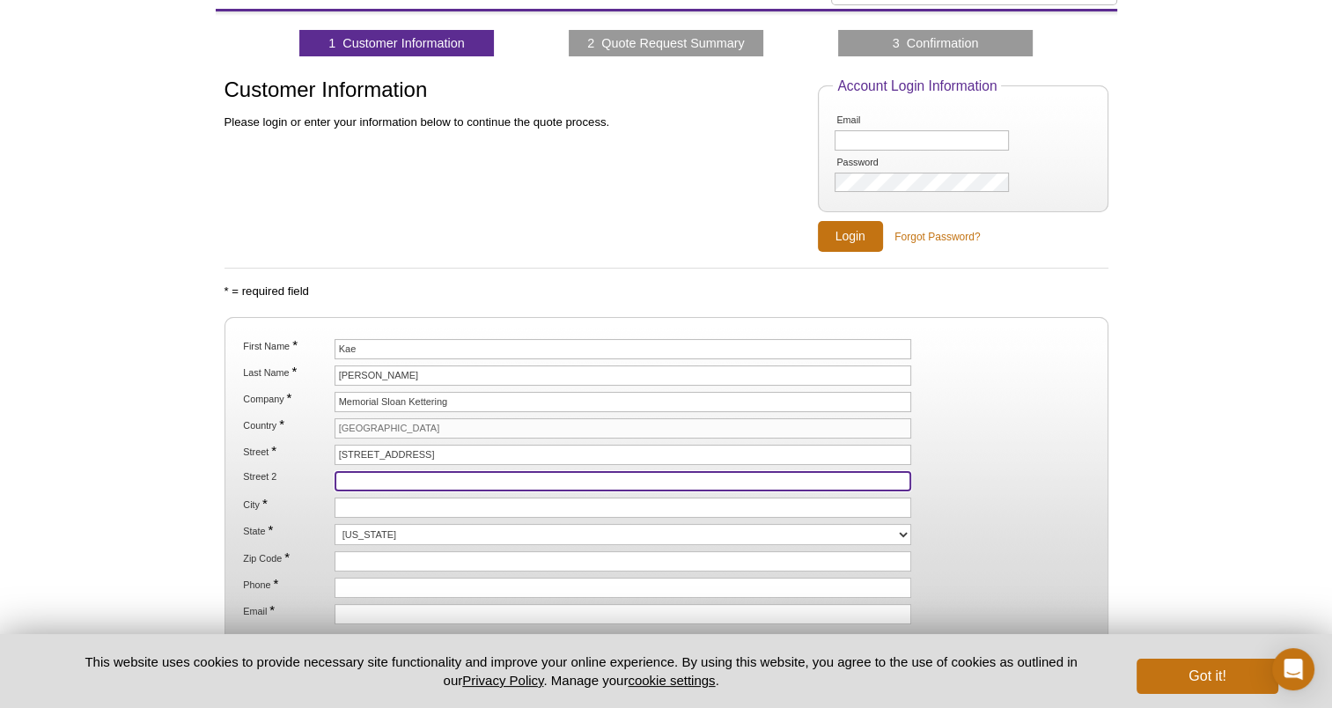
click at [353, 474] on input "Street 2" at bounding box center [624, 481] width 578 height 20
paste input "408-5"
type input "408-5"
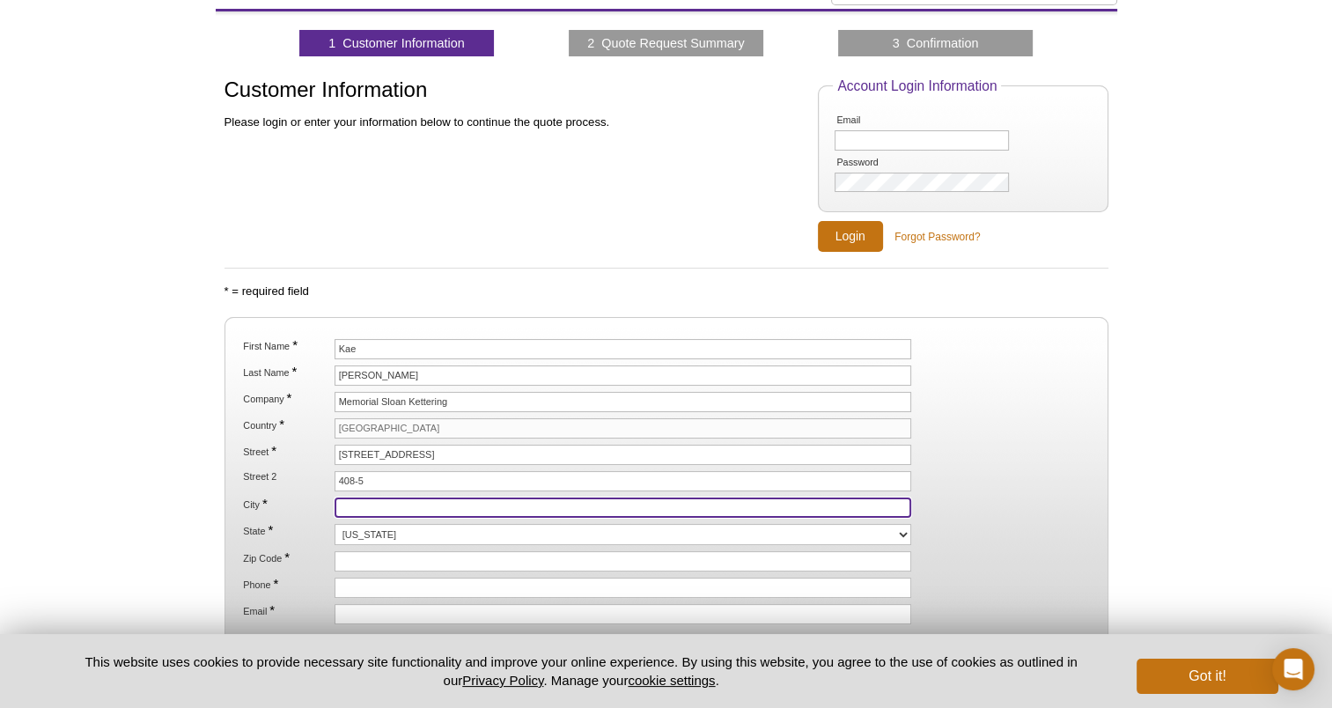
click at [352, 504] on input "City *" at bounding box center [624, 507] width 578 height 20
type input "New York"
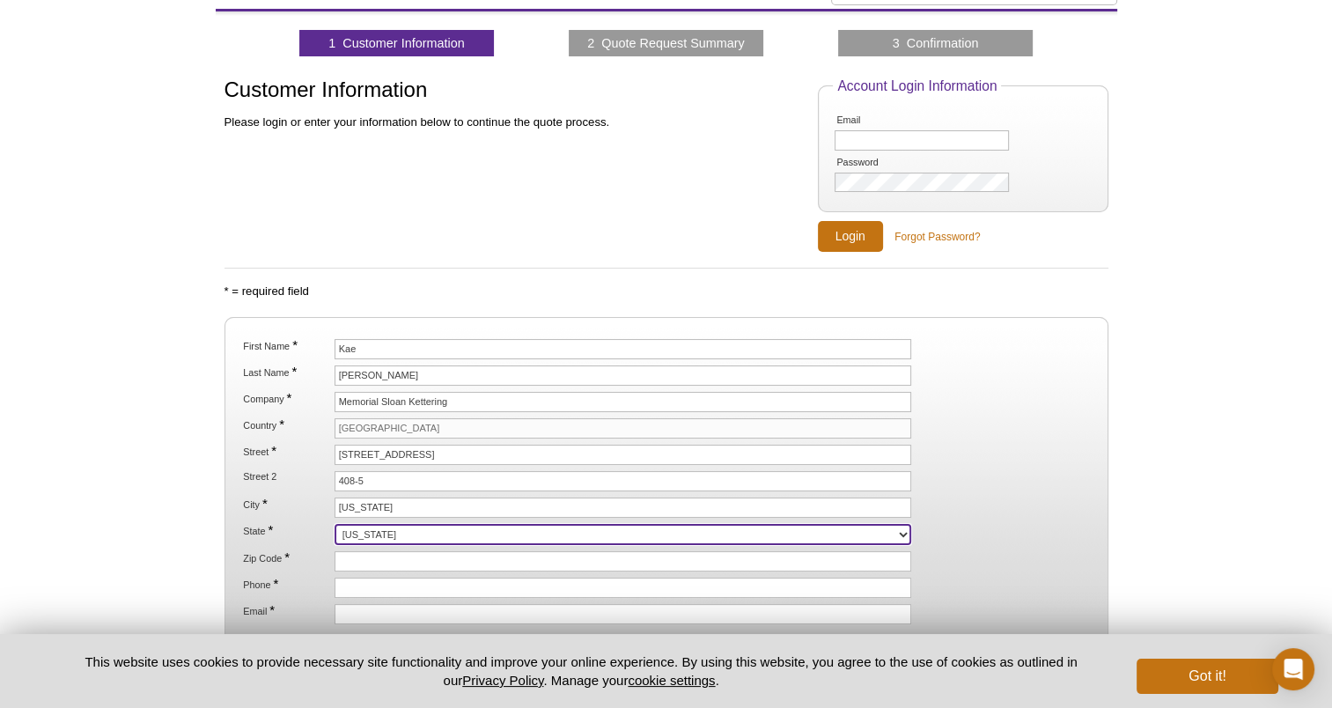
click at [352, 524] on select "Alabama Alaska American Samoa Arizona Arkansas California Colorado Connecticut …" at bounding box center [624, 534] width 578 height 21
select select "NY"
click at [335, 524] on select "Alabama Alaska American Samoa Arizona Arkansas California Colorado Connecticut …" at bounding box center [624, 534] width 578 height 21
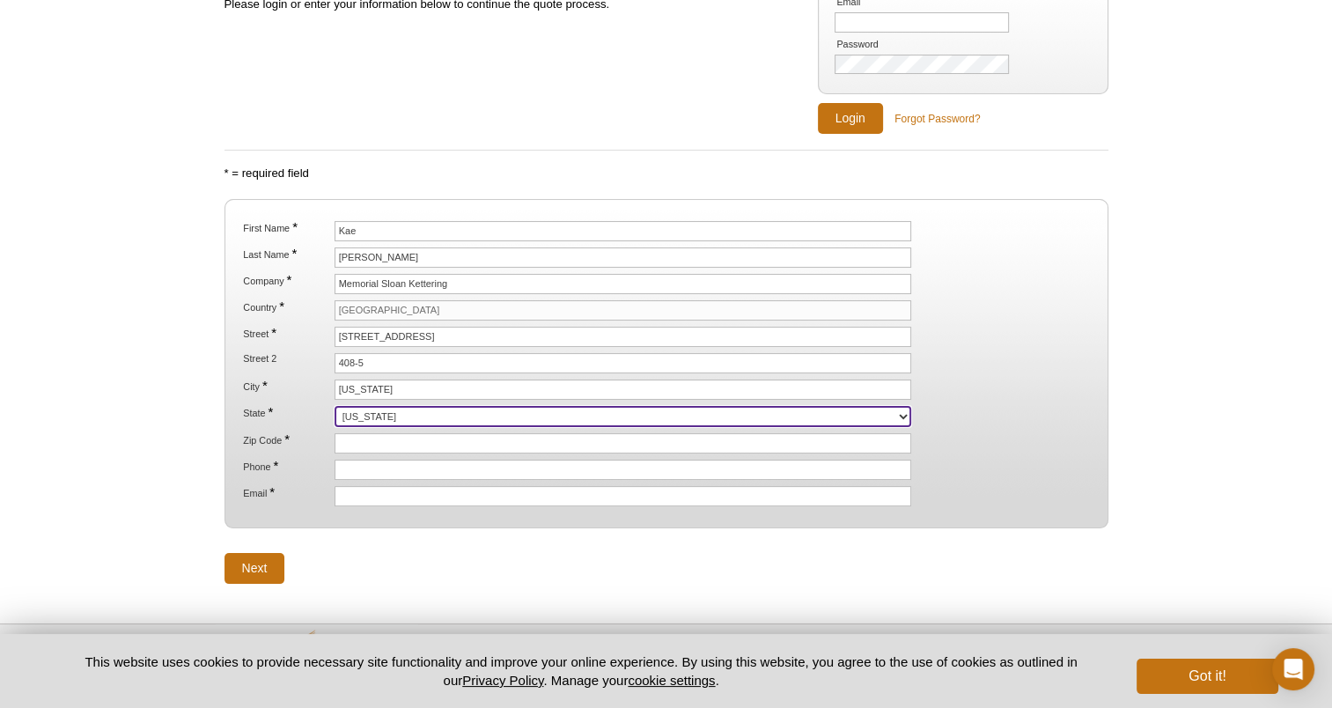
scroll to position [201, 0]
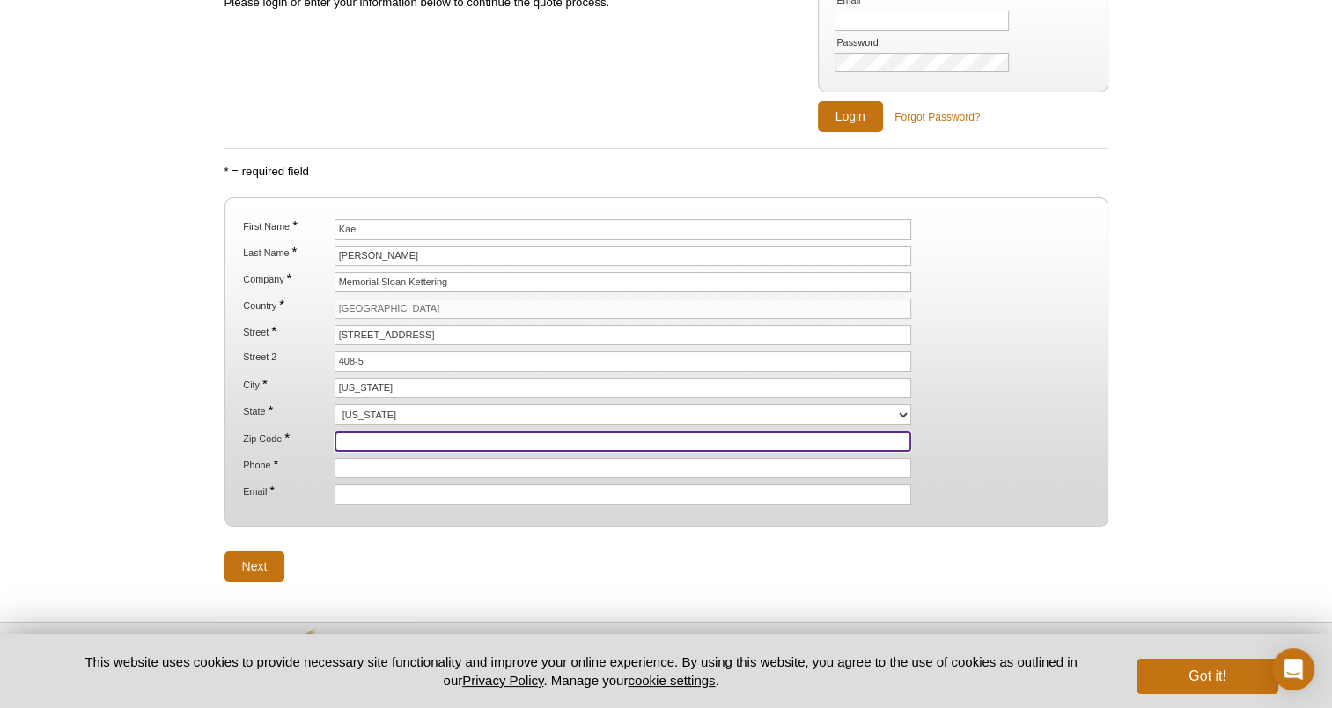
click at [360, 433] on input "Zip Code *" at bounding box center [624, 441] width 578 height 20
type input "10021"
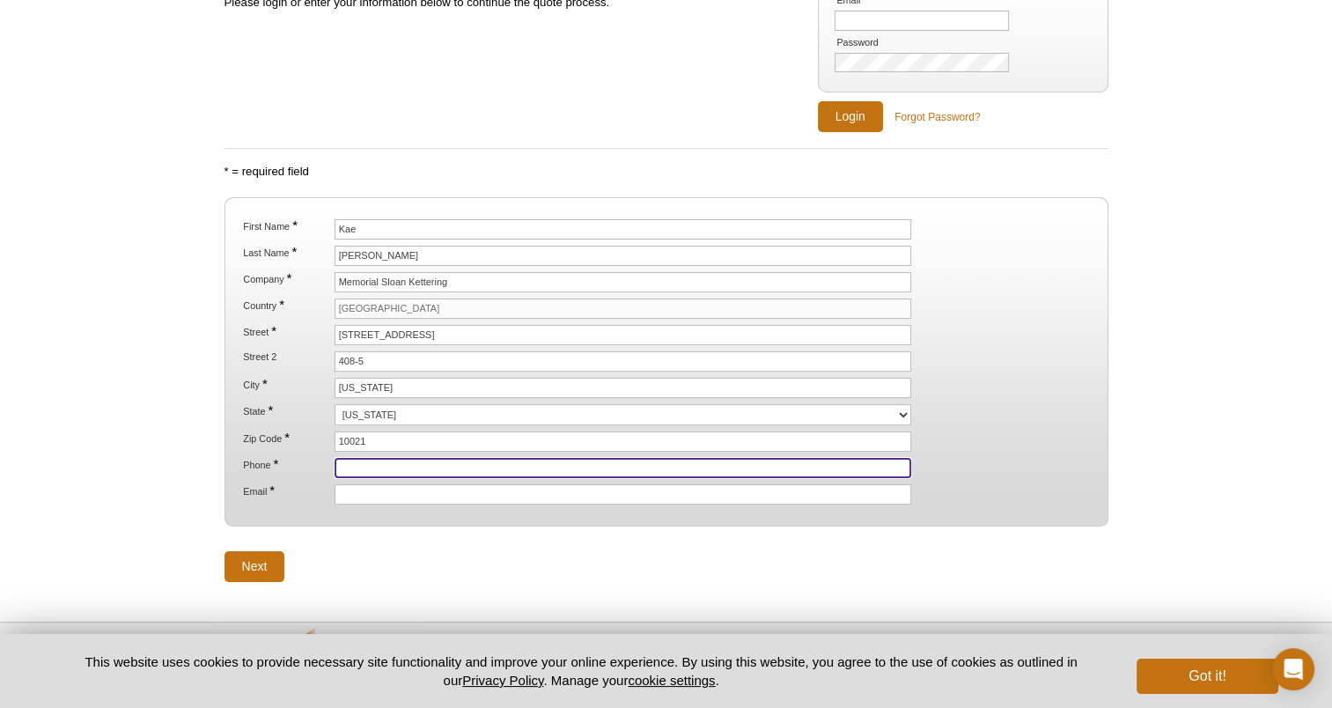
click at [343, 458] on input "Phone *" at bounding box center [624, 468] width 578 height 20
type input "(219) 707-1553"
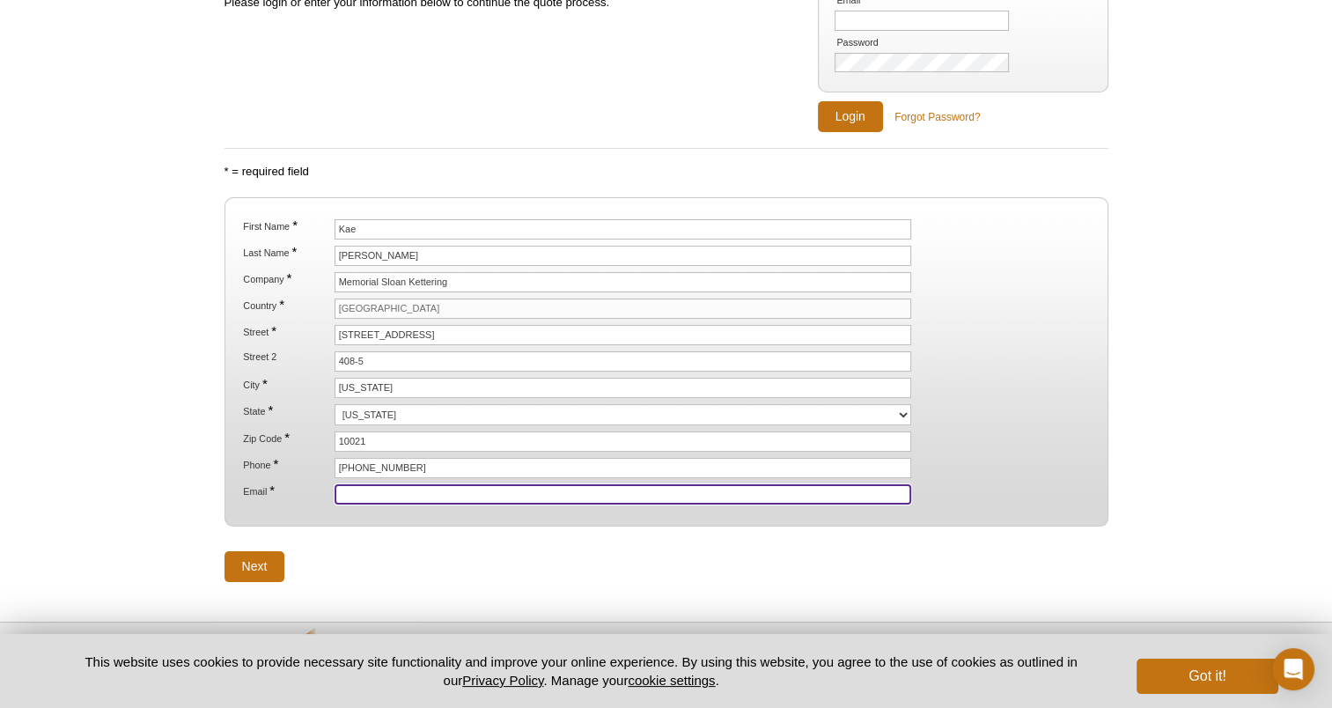
click at [335, 486] on input "Email *" at bounding box center [624, 494] width 578 height 20
type input "kristok2@mskcc.org"
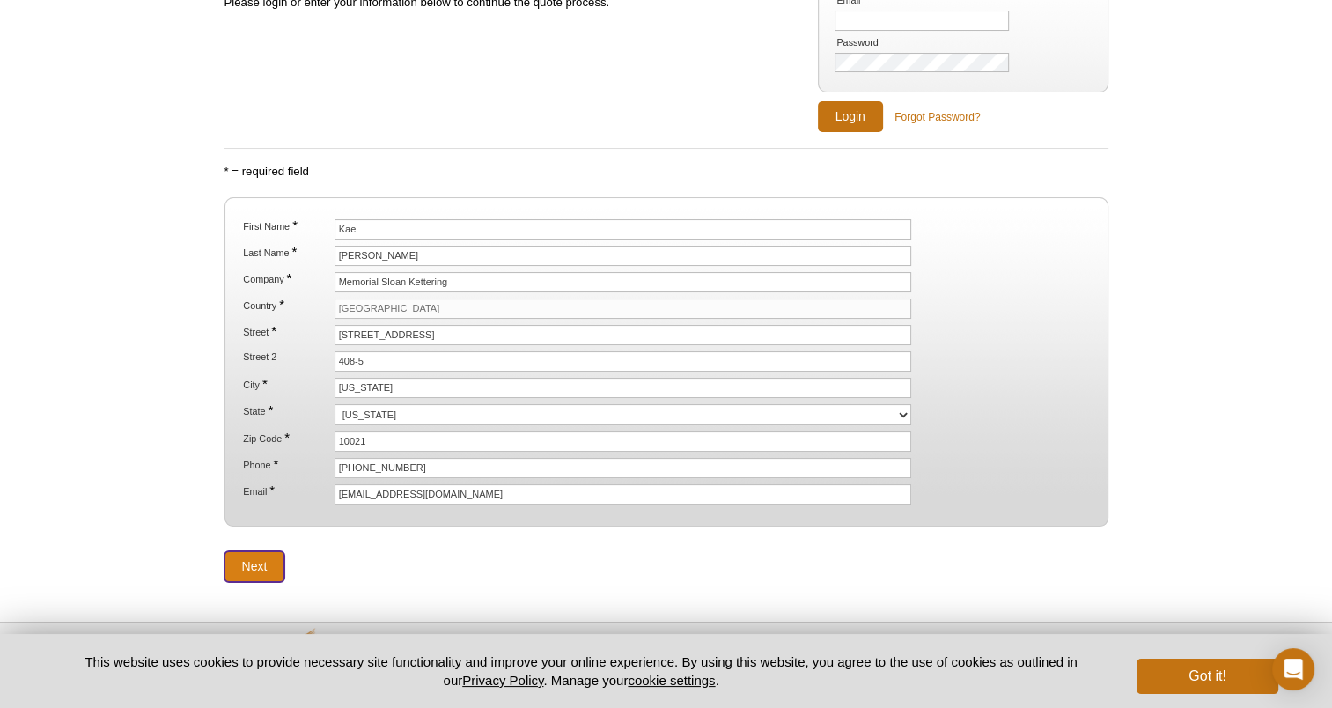
click at [265, 563] on input "Next" at bounding box center [255, 566] width 61 height 31
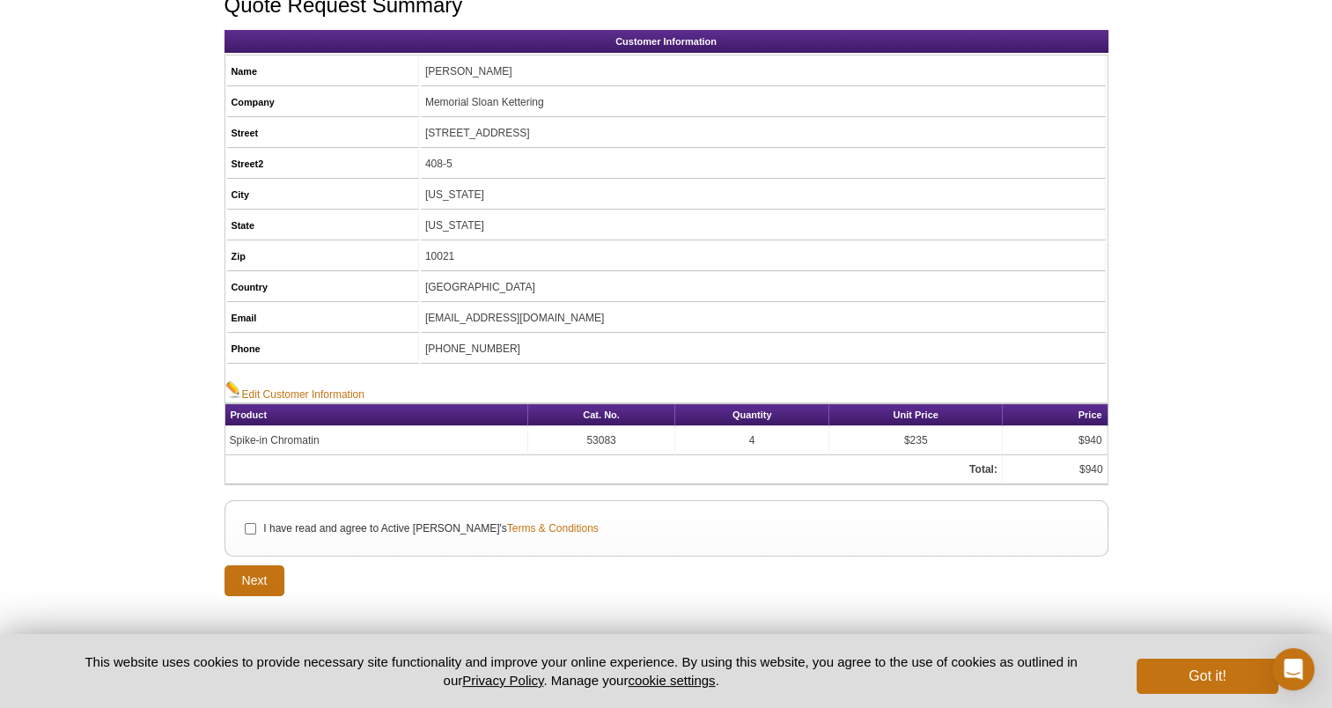
scroll to position [237, 0]
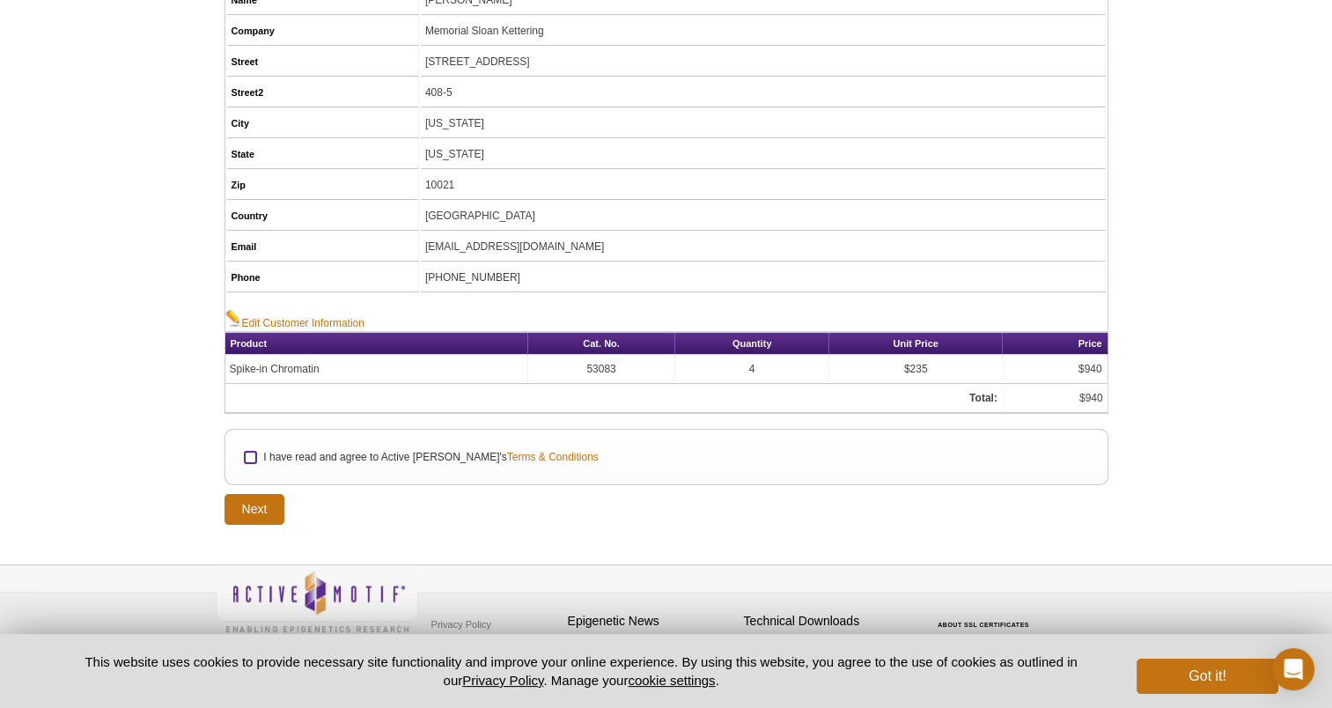
click at [248, 452] on input "I have read and agree to Active Motif's Terms & Conditions" at bounding box center [250, 457] width 11 height 11
checkbox input "true"
click at [241, 495] on input "Next" at bounding box center [255, 509] width 61 height 31
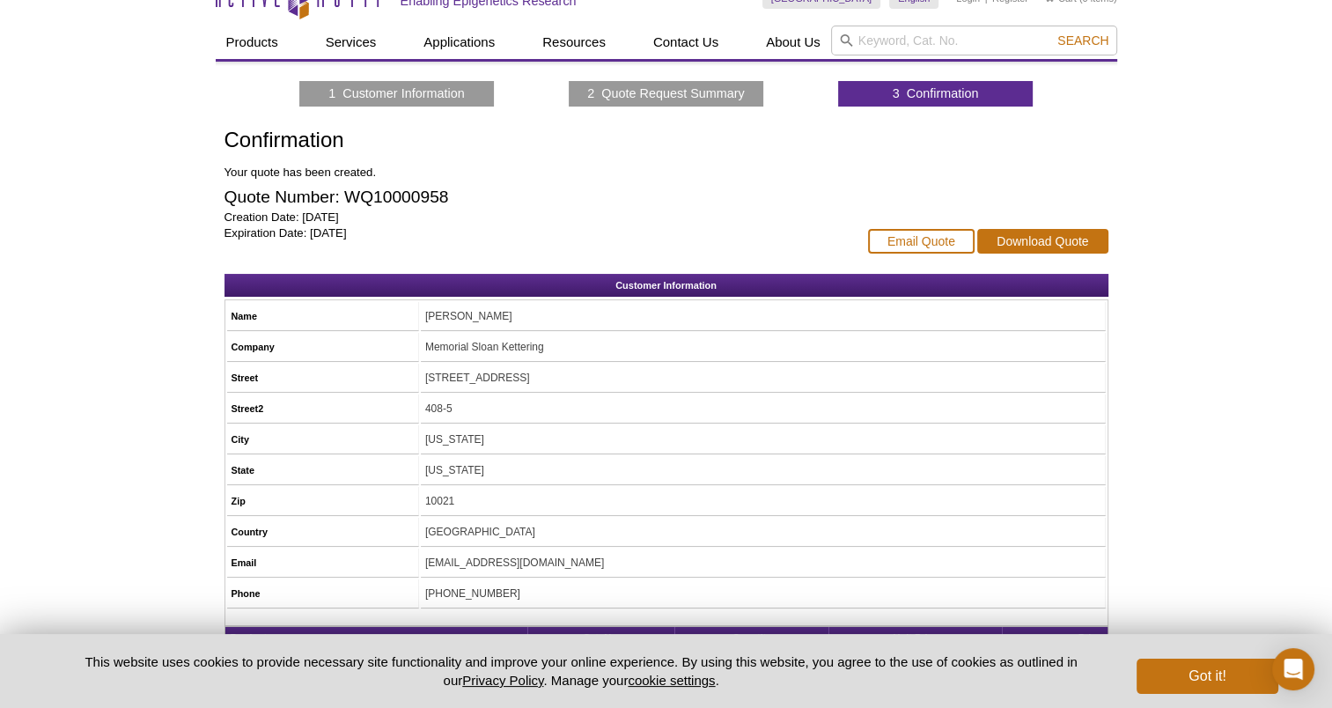
scroll to position [71, 0]
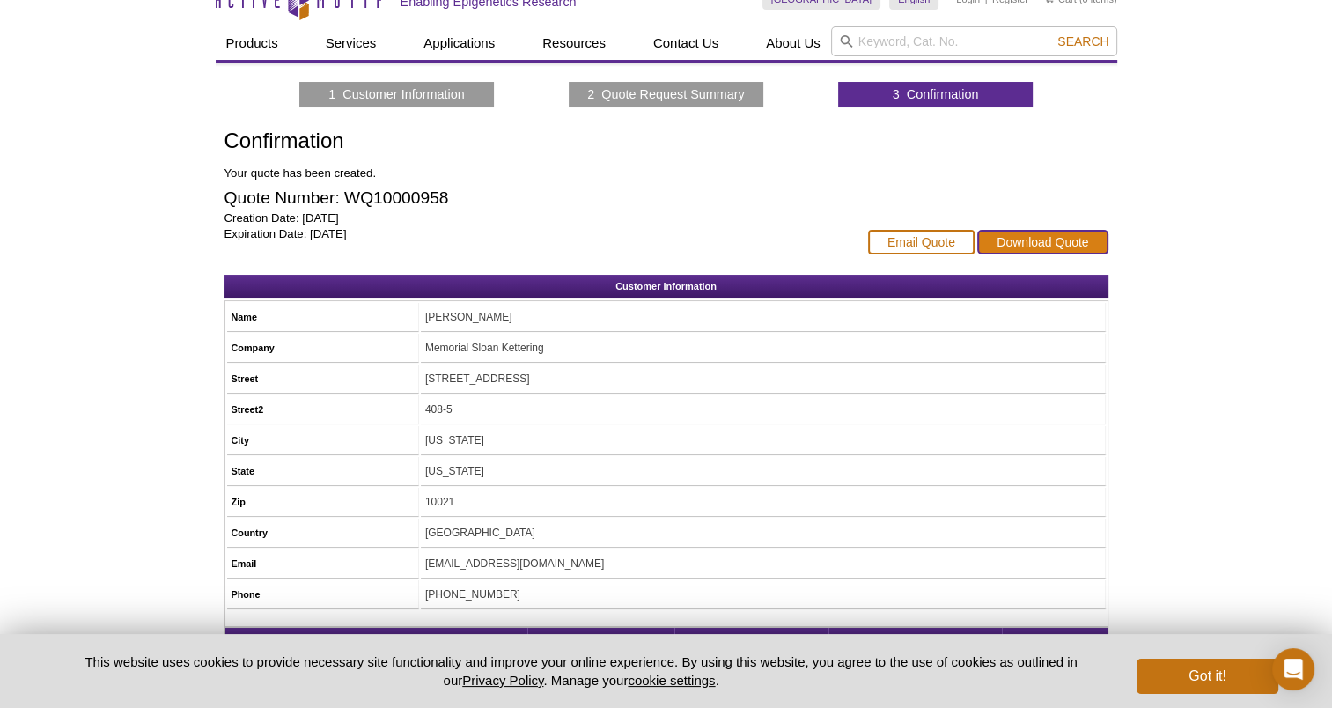
click at [1045, 232] on link "Download Quote" at bounding box center [1042, 242] width 130 height 25
click at [74, 507] on div "Active Motif Logo Enabling Epigenetics Research 0 Search Skip to content Active…" at bounding box center [666, 445] width 1332 height 945
